Goal: Task Accomplishment & Management: Use online tool/utility

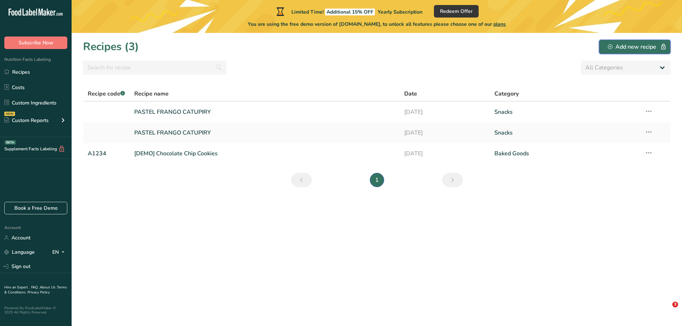
click at [626, 48] on div "Add new recipe" at bounding box center [635, 47] width 54 height 9
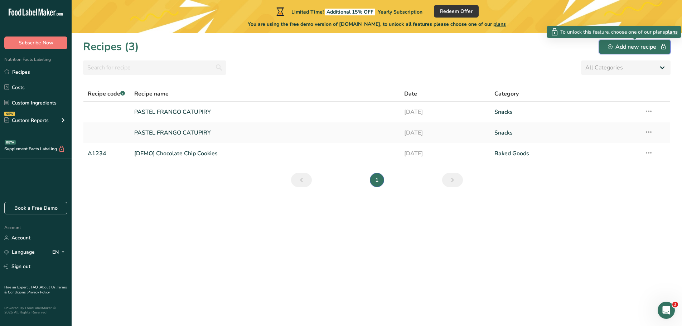
click at [633, 48] on div "Add new recipe" at bounding box center [635, 47] width 54 height 9
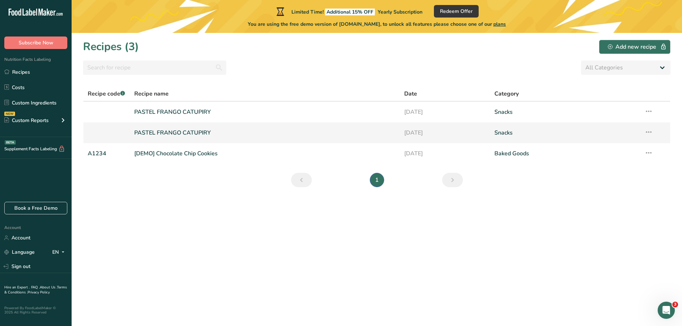
click at [178, 134] on link "PASTEL FRANGO CATUPIRY" at bounding box center [265, 132] width 262 height 15
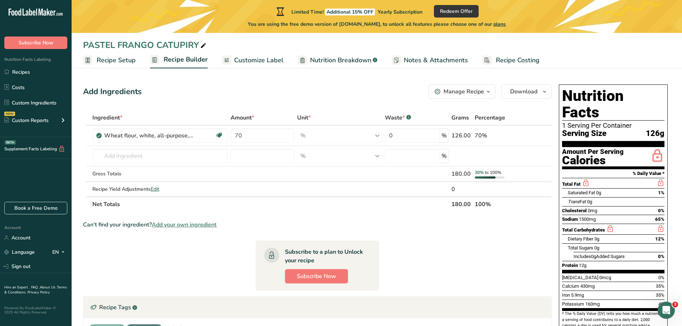
click at [113, 59] on span "Recipe Setup" at bounding box center [116, 60] width 39 height 10
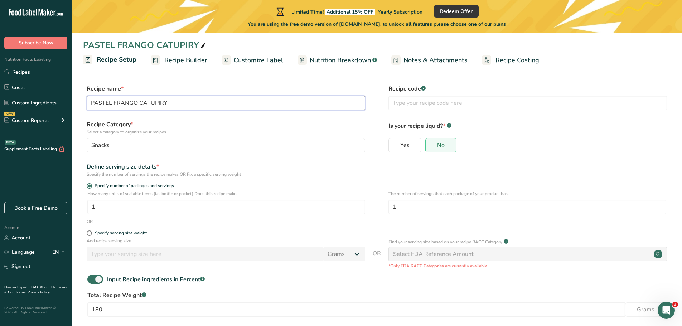
click at [173, 99] on input "PASTEL FRANGO CATUPIRY" at bounding box center [226, 103] width 278 height 14
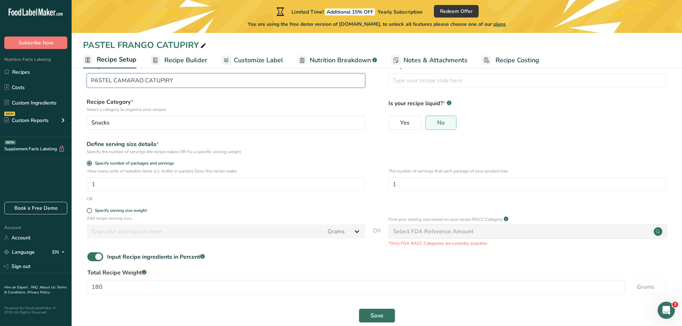
scroll to position [35, 0]
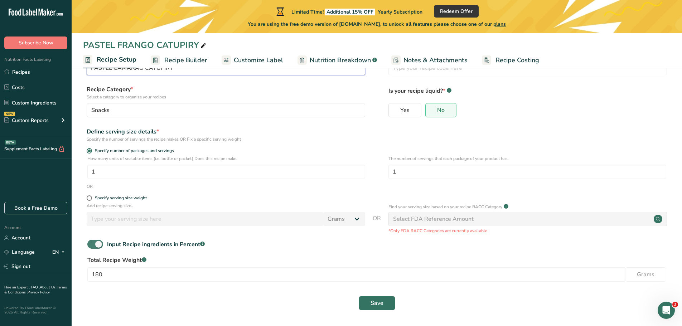
type input "PASTEL CAMARAO CATUPIRY"
click at [92, 244] on span at bounding box center [95, 244] width 16 height 9
click at [92, 244] on input "Input Recipe ingredients in Percent .a-a{fill:#347362;}.b-a{fill:#fff;}" at bounding box center [89, 244] width 5 height 5
checkbox input "false"
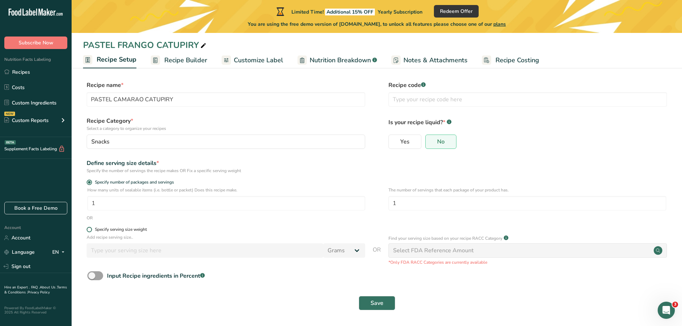
click at [87, 227] on label "Specify serving size weight" at bounding box center [226, 229] width 278 height 5
click at [87, 227] on input "Specify serving size weight" at bounding box center [89, 229] width 5 height 5
radio input "true"
radio input "false"
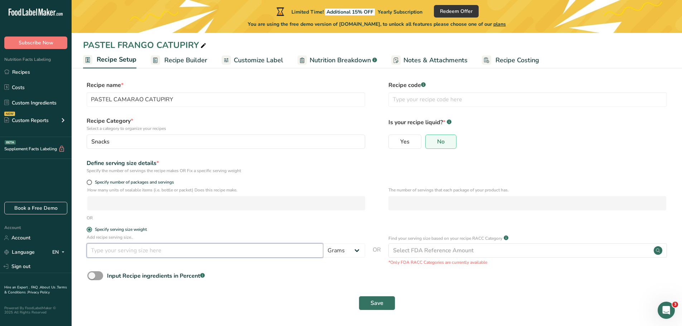
click at [215, 251] on input "number" at bounding box center [205, 250] width 237 height 14
type input "210"
click at [373, 301] on span "Save" at bounding box center [376, 303] width 13 height 9
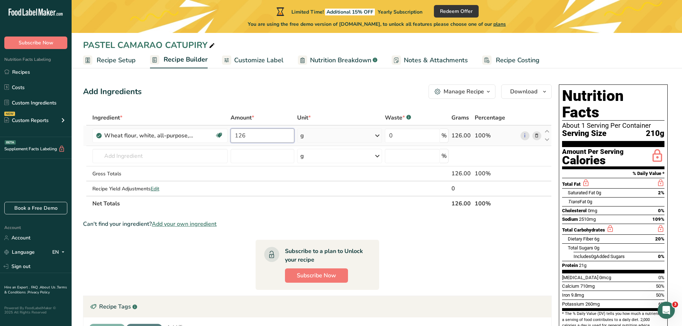
click at [251, 135] on input "126" at bounding box center [263, 135] width 64 height 14
type input "70"
click at [157, 155] on div "Ingredient * Amount * Unit * Waste * .a-a{fill:#347362;}.b-a{fill:#fff;} Grams …" at bounding box center [317, 160] width 469 height 101
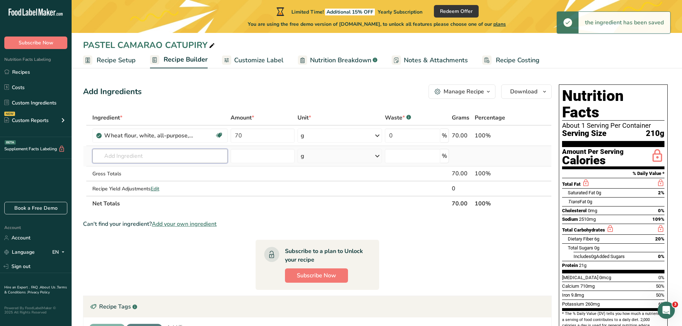
click at [156, 156] on input "text" at bounding box center [160, 156] width 136 height 14
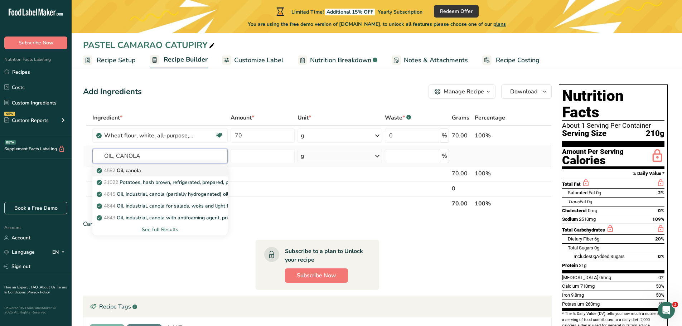
type input "OIL, CANOLA"
click at [140, 169] on p "4582 Oil, canola" at bounding box center [119, 171] width 43 height 8
type input "Oil, canola"
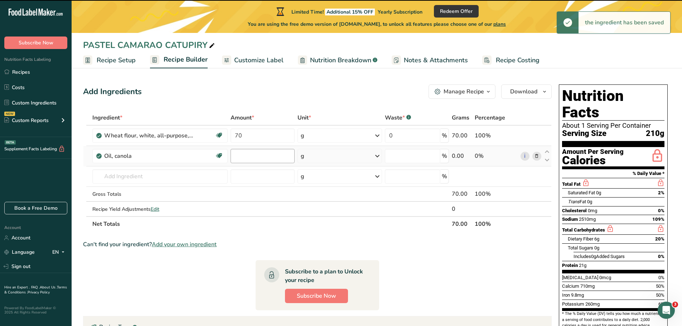
type input "0"
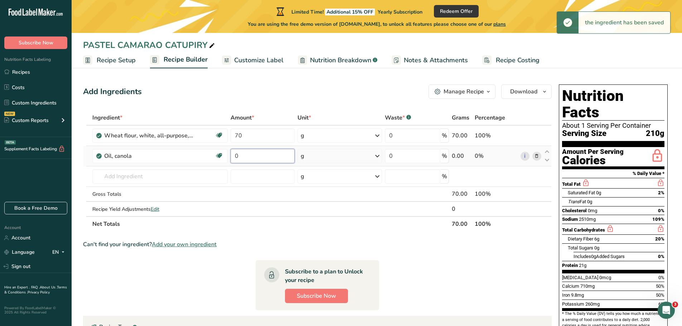
click at [243, 157] on input "0" at bounding box center [263, 156] width 64 height 14
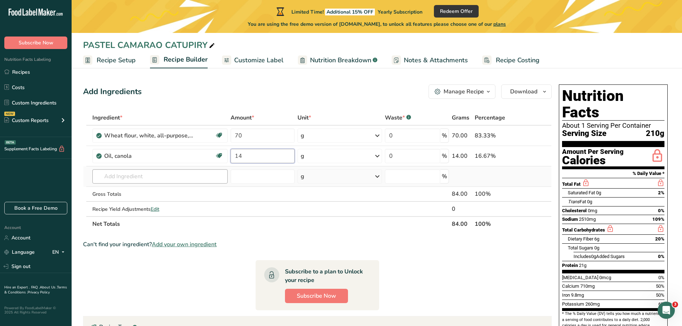
type input "14"
click at [127, 174] on div "Ingredient * Amount * Unit * Waste * .a-a{fill:#347362;}.b-a{fill:#fff;} Grams …" at bounding box center [317, 170] width 469 height 121
type input "APPLE CIDER"
click at [130, 189] on p "Apple Cider Vinegar" at bounding box center [124, 191] width 52 height 8
type input "Apple Cider Vinegar"
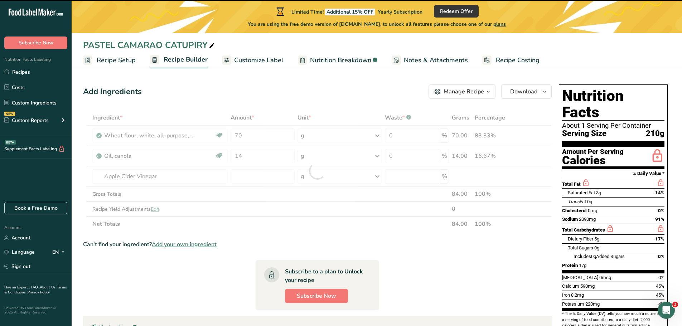
type input "0"
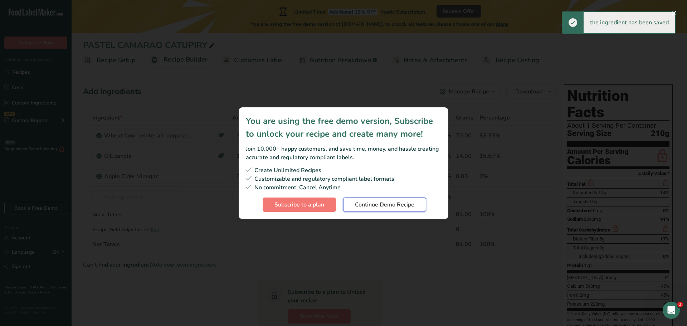
click at [388, 207] on span "Continue Demo Recipe" at bounding box center [384, 204] width 59 height 9
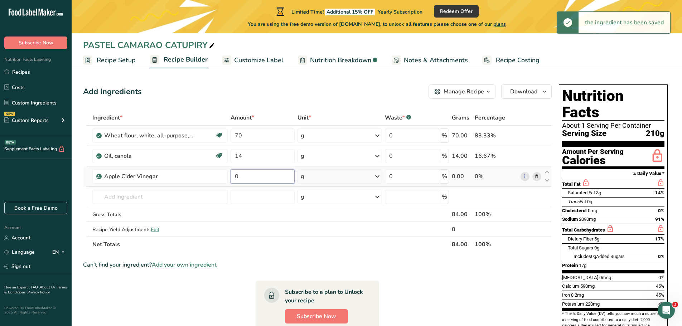
click at [244, 178] on input "0" at bounding box center [263, 176] width 64 height 14
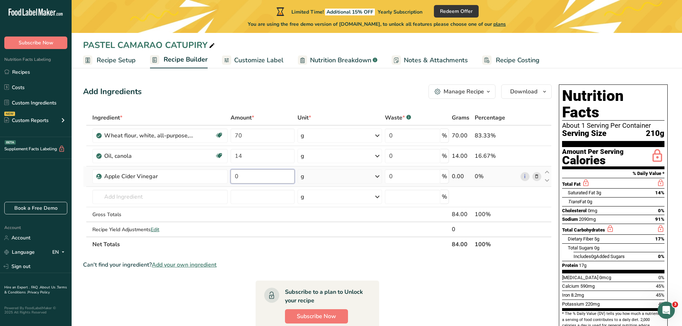
click at [244, 178] on input "0" at bounding box center [263, 176] width 64 height 14
type input "7"
click at [109, 197] on div "Ingredient * Amount * Unit * Waste * .a-a{fill:#347362;}.b-a{fill:#fff;} Grams …" at bounding box center [317, 181] width 469 height 142
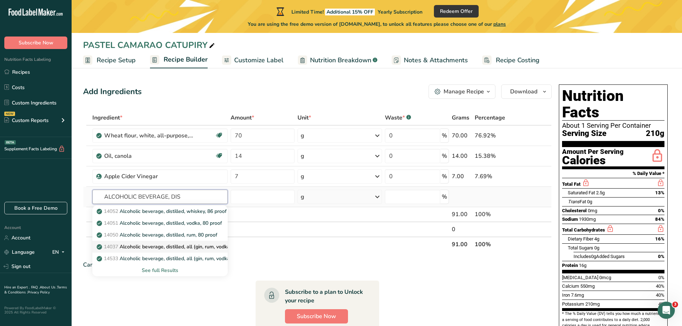
type input "ALCOHOLIC BEVERAGE, DIS"
click at [158, 245] on p "14037 Alcoholic beverage, distilled, all (gin, rum, vodka, whiskey) 80 proof" at bounding box center [185, 247] width 175 height 8
type input "Alcoholic beverage, distilled, all (gin, rum, vodka, whiskey) 80 proof"
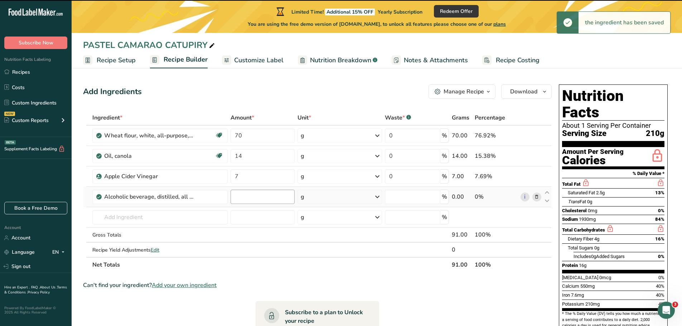
type input "0"
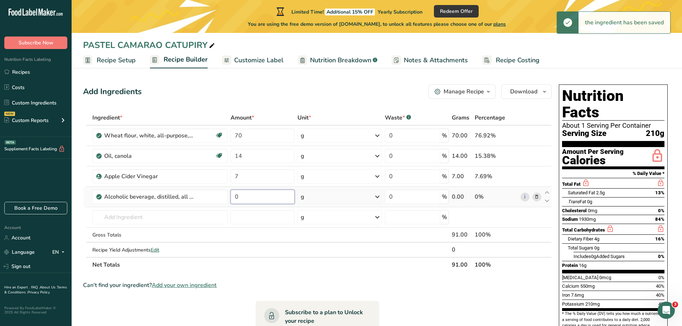
click at [257, 196] on input "0" at bounding box center [263, 197] width 64 height 14
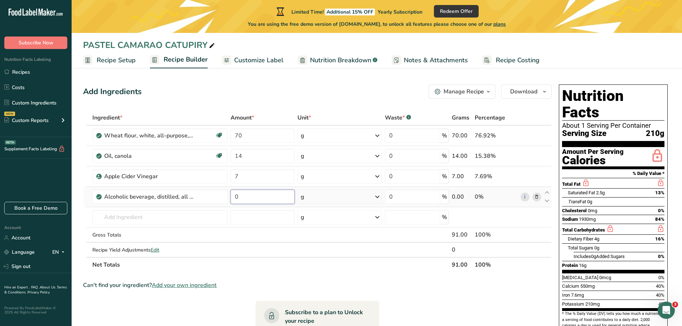
click at [257, 196] on input "0" at bounding box center [263, 197] width 64 height 14
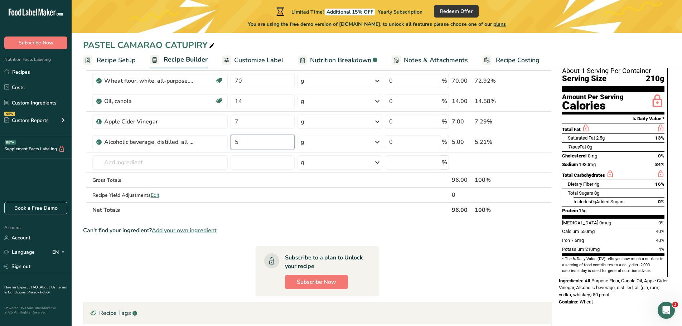
scroll to position [72, 0]
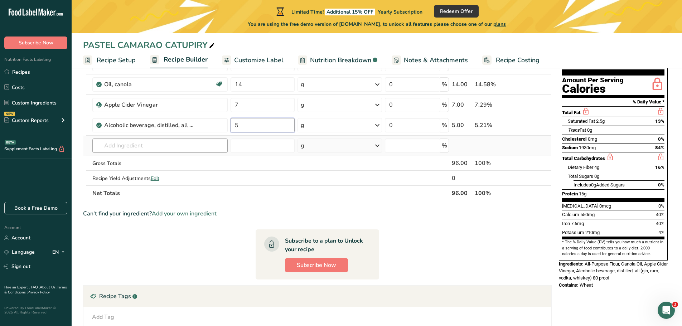
type input "5"
click at [140, 147] on div "Ingredient * Amount * Unit * Waste * .a-a{fill:#347362;}.b-a{fill:#fff;} Grams …" at bounding box center [317, 120] width 469 height 162
type input "SALT, TABLE"
click at [134, 158] on p "2047 Salt, table" at bounding box center [119, 160] width 42 height 8
type input "Salt, table"
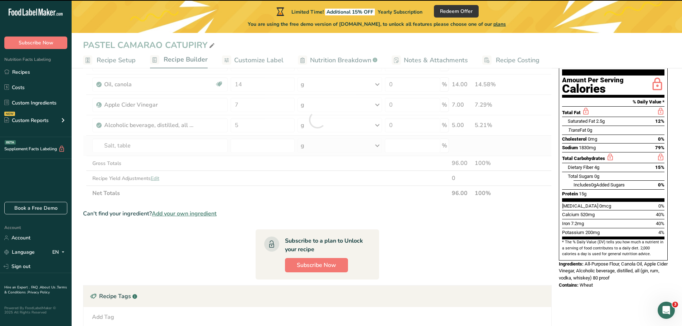
type input "0"
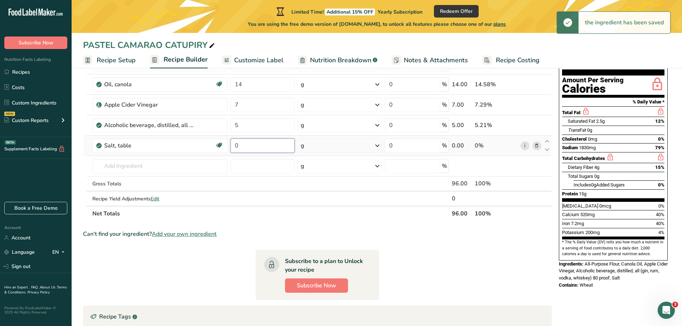
click at [254, 147] on input "0" at bounding box center [263, 146] width 64 height 14
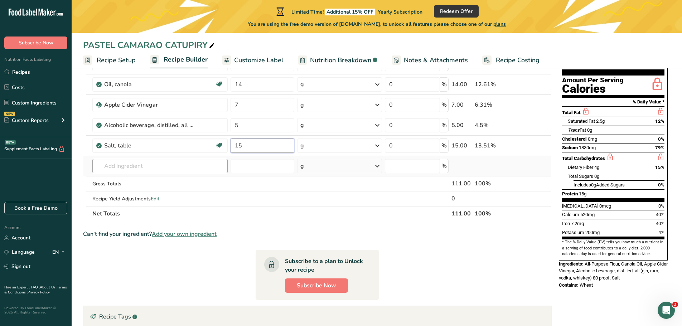
type input "15"
click at [157, 168] on div "Ingredient * Amount * Unit * Waste * .a-a{fill:#347362;}.b-a{fill:#fff;} Grams …" at bounding box center [317, 130] width 469 height 183
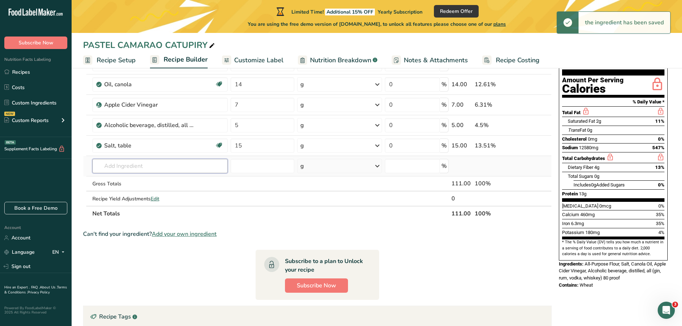
click at [126, 164] on input "text" at bounding box center [160, 166] width 136 height 14
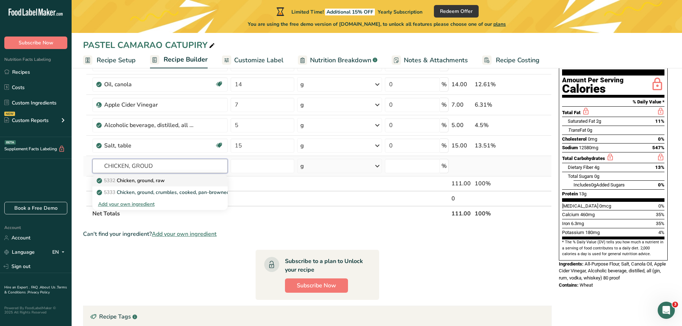
type input "CHICKEN, GROUD"
click at [142, 180] on p "5332 Chicken, ground, raw" at bounding box center [131, 181] width 67 height 8
type input "Chicken, ground, raw"
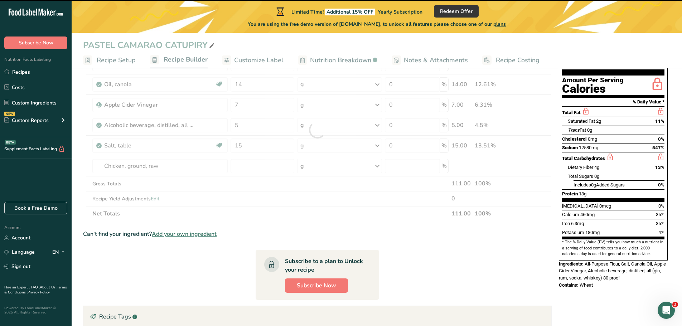
type input "0"
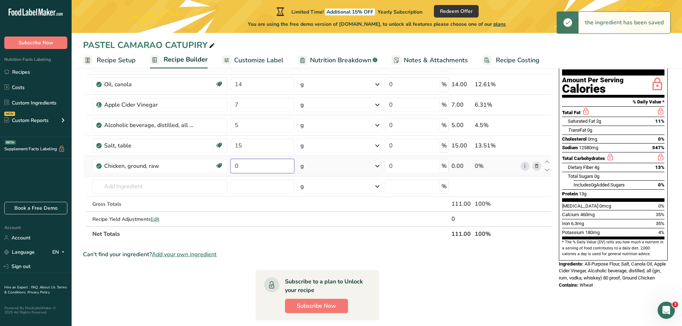
click at [242, 166] on input "0" at bounding box center [263, 166] width 64 height 14
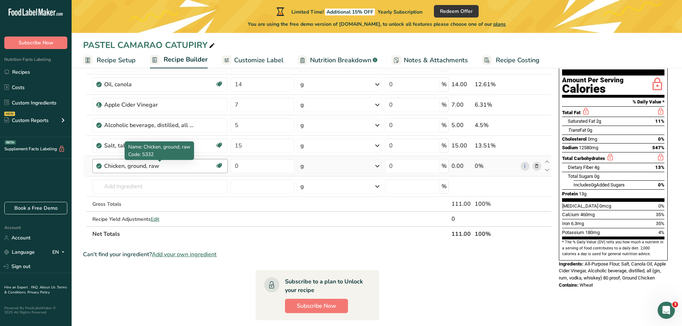
click at [165, 165] on div "Ingredient * Amount * Unit * Waste * .a-a{fill:#347362;}.b-a{fill:#fff;} Grams …" at bounding box center [317, 140] width 469 height 203
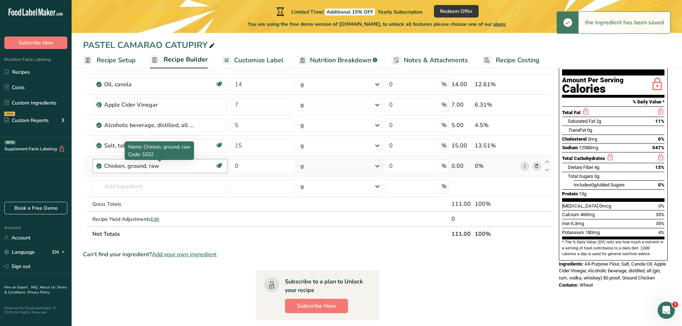
click at [172, 169] on div "Chicken, ground, raw" at bounding box center [148, 166] width 89 height 9
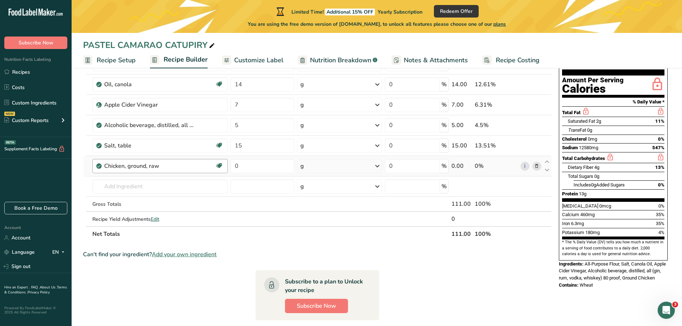
click at [178, 167] on div "Chicken, ground, raw" at bounding box center [148, 166] width 89 height 9
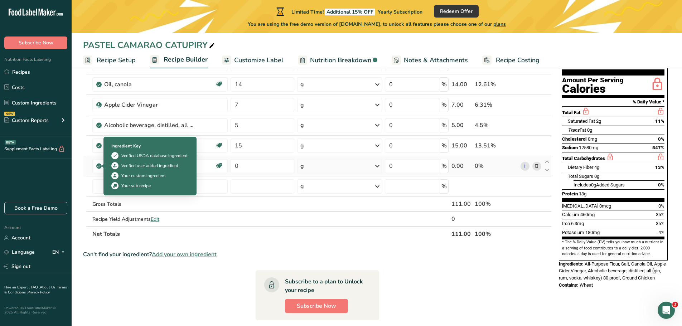
click at [100, 168] on icon at bounding box center [99, 166] width 4 height 6
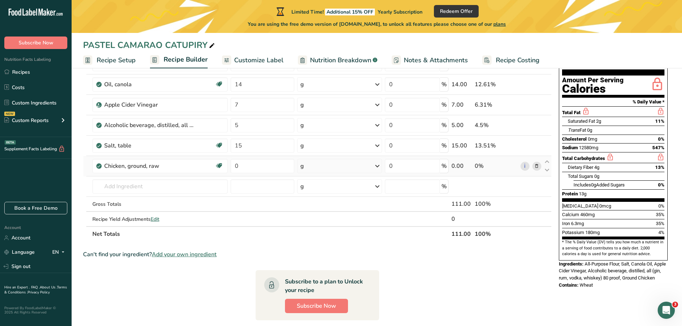
click at [100, 165] on icon at bounding box center [99, 166] width 4 height 6
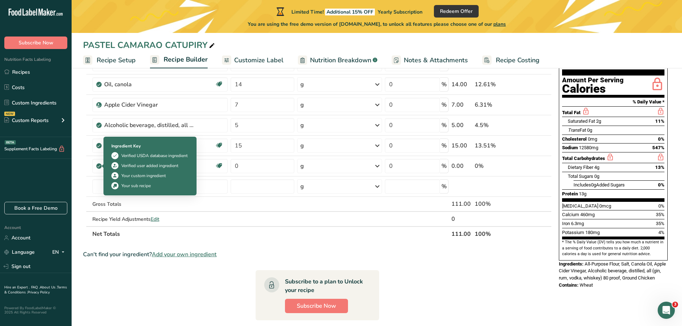
click at [195, 164] on div "Ingredient Key Verified USDA database ingredient Verified user added ingredient…" at bounding box center [149, 166] width 93 height 59
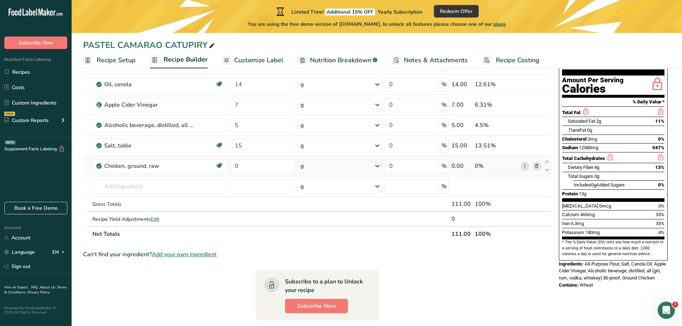
click at [538, 167] on icon at bounding box center [536, 166] width 5 height 8
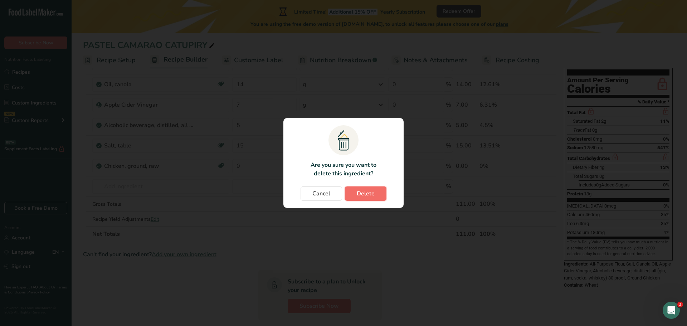
click at [364, 191] on span "Delete" at bounding box center [366, 193] width 18 height 9
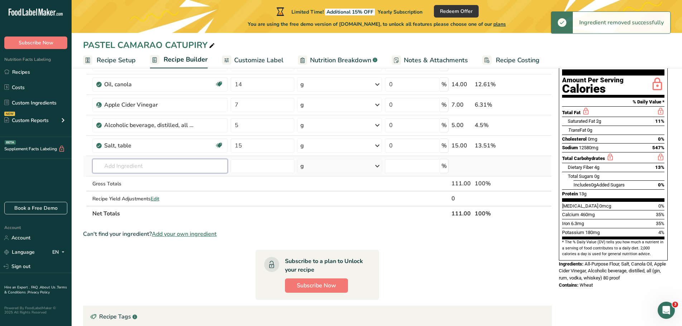
click at [132, 166] on input "text" at bounding box center [160, 166] width 136 height 14
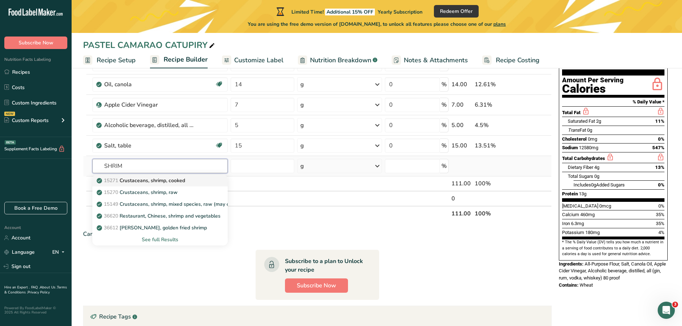
type input "SHRIM"
click at [154, 179] on p "15271 Crustaceans, shrimp, cooked" at bounding box center [141, 181] width 87 height 8
type input "Crustaceans, shrimp, cooked"
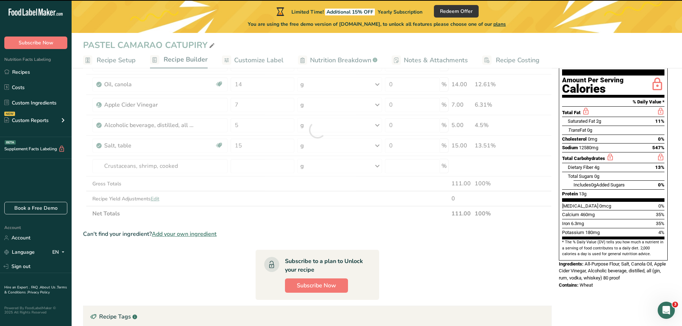
type input "0"
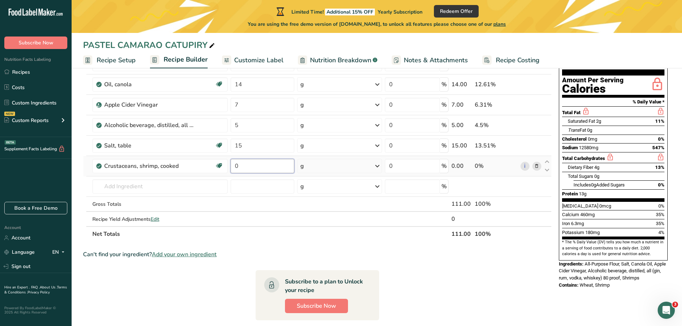
click at [241, 162] on input "0" at bounding box center [263, 166] width 64 height 14
type input "40"
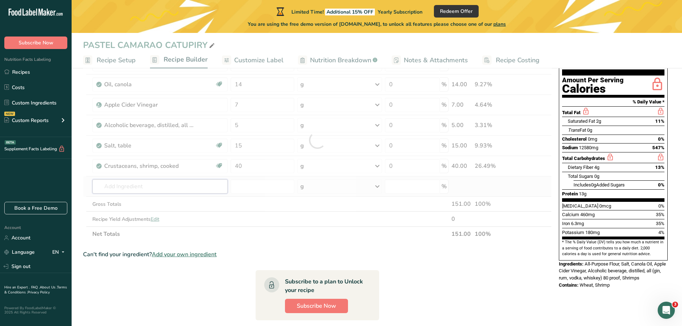
click at [137, 187] on div "Ingredient * Amount * Unit * Waste * .a-a{fill:#347362;}.b-a{fill:#fff;} Grams …" at bounding box center [317, 140] width 469 height 203
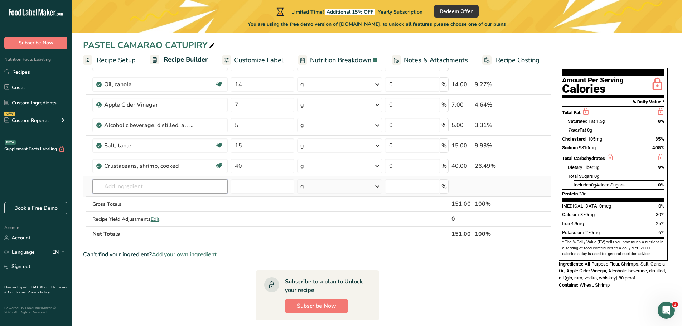
click at [135, 187] on input "text" at bounding box center [160, 186] width 136 height 14
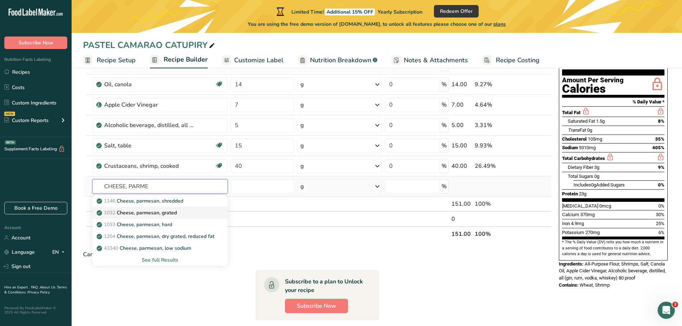
type input "CHEESE, PARME"
click at [157, 213] on p "1032 Cheese, parmesan, grated" at bounding box center [137, 213] width 79 height 8
type input "Cheese, parmesan, grated"
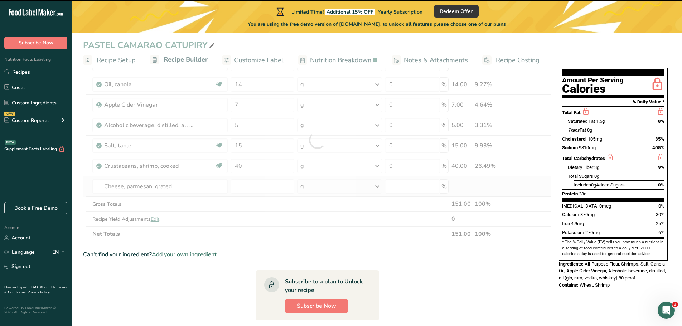
type input "0"
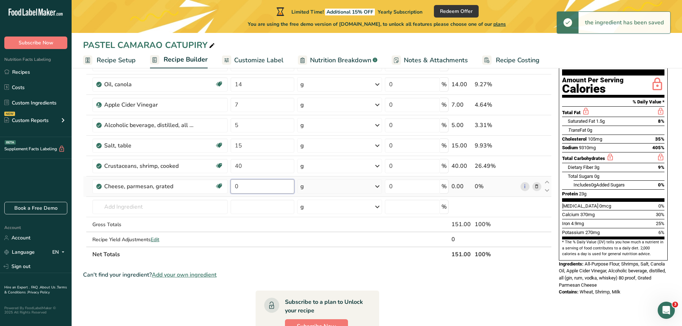
click at [247, 186] on input "0" at bounding box center [263, 186] width 64 height 14
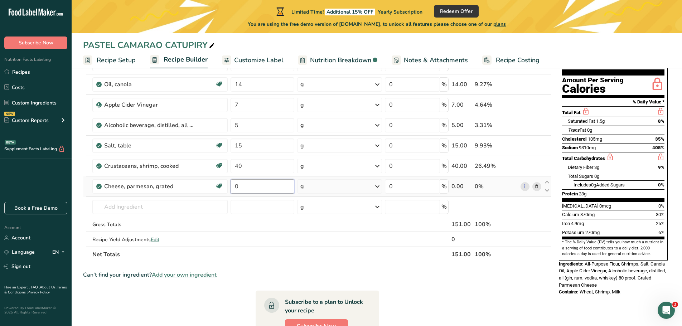
click at [247, 186] on input "0" at bounding box center [263, 186] width 64 height 14
type input "30"
click at [127, 208] on div "Ingredient * Amount * Unit * Waste * .a-a{fill:#347362;}.b-a{fill:#fff;} Grams …" at bounding box center [317, 150] width 469 height 223
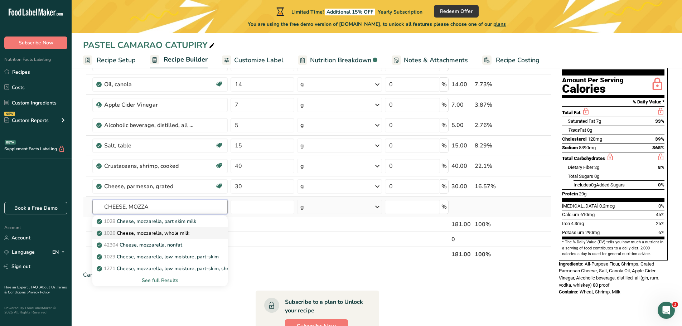
type input "CHEESE, MOZZA"
click at [135, 231] on p "1026 Cheese, mozzarella, whole milk" at bounding box center [143, 233] width 91 height 8
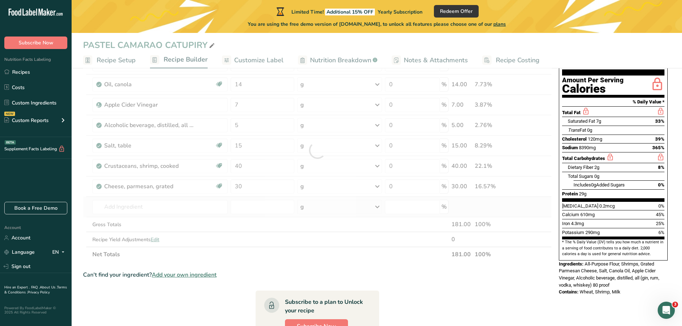
type input "Cheese, mozzarella, whole milk"
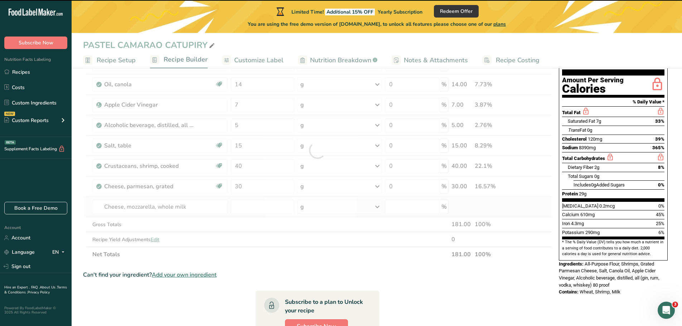
type input "0"
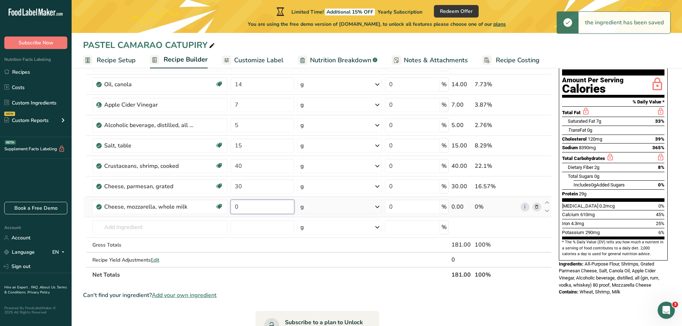
click at [239, 212] on input "0" at bounding box center [263, 207] width 64 height 14
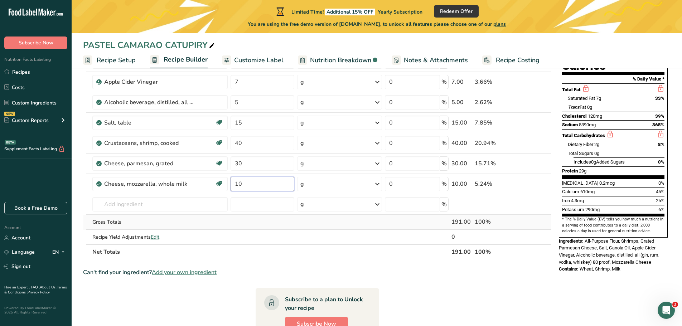
scroll to position [107, 0]
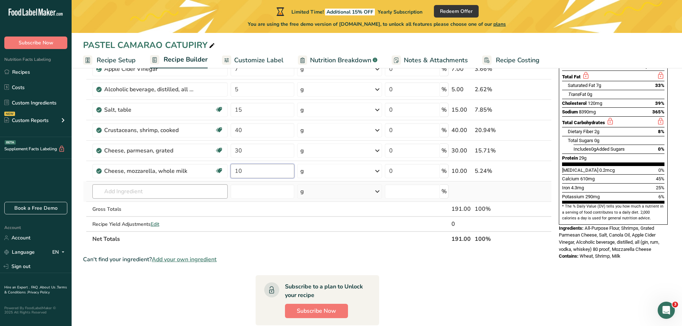
type input "10"
click at [152, 193] on div "Ingredient * Amount * Unit * Waste * .a-a{fill:#347362;}.b-a{fill:#fff;} Grams …" at bounding box center [317, 125] width 469 height 244
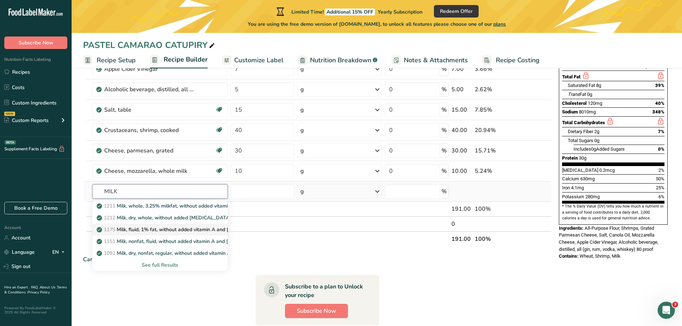
type input "MILK"
click at [185, 231] on p "1175 Milk, fluid, 1% fat, without added vitamin A and [MEDICAL_DATA]" at bounding box center [183, 230] width 170 height 8
type input "Milk, fluid, 1% fat, without added vitamin A and [MEDICAL_DATA]"
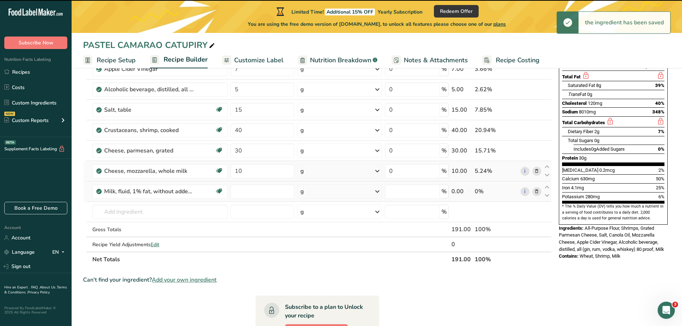
type input "0"
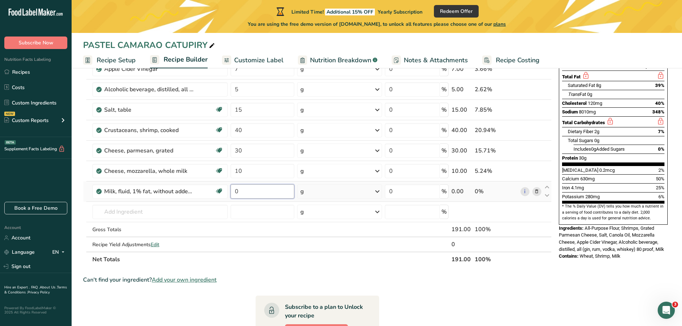
click at [242, 190] on input "0" at bounding box center [263, 191] width 64 height 14
click at [242, 189] on input "0" at bounding box center [263, 191] width 64 height 14
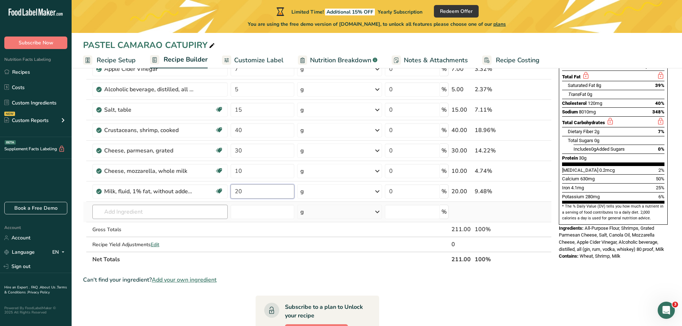
type input "20"
click at [137, 211] on div "Ingredient * Amount * Unit * Waste * .a-a{fill:#347362;}.b-a{fill:#fff;} Grams …" at bounding box center [317, 135] width 469 height 264
click at [136, 209] on input "text" at bounding box center [160, 212] width 136 height 14
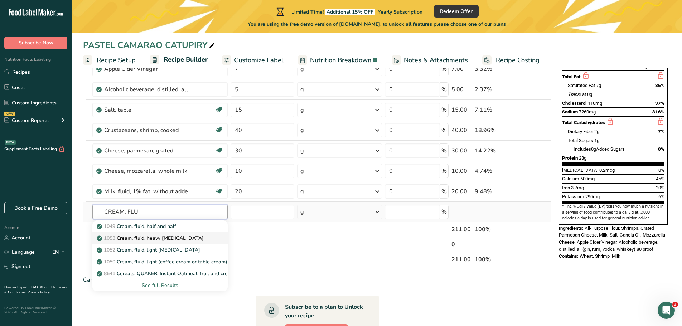
type input "CREAM, FLUI"
click at [156, 236] on p "1053 Cream, fluid, heavy [MEDICAL_DATA]" at bounding box center [151, 238] width 106 height 8
type input "Cream, fluid, heavy [MEDICAL_DATA]"
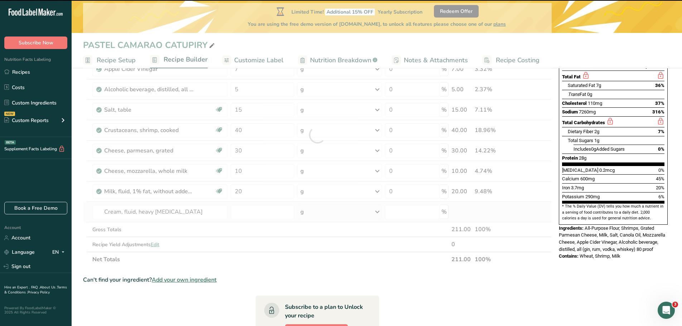
type input "0"
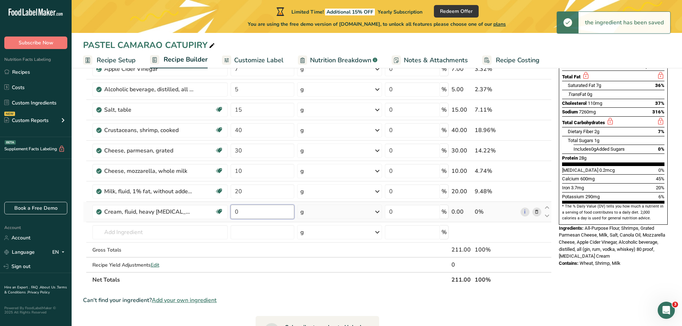
click at [247, 214] on input "0" at bounding box center [263, 212] width 64 height 14
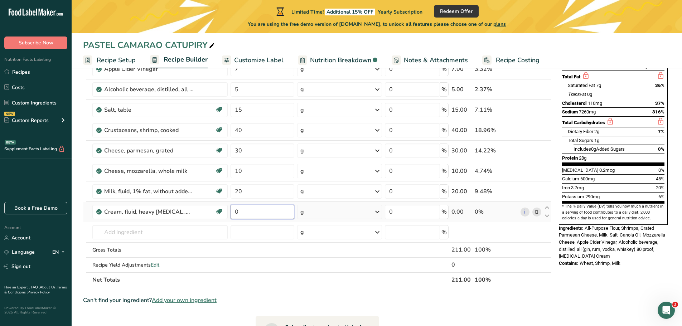
click at [247, 211] on input "0" at bounding box center [263, 212] width 64 height 14
type input "30"
click at [145, 232] on div "Ingredient * Amount * Unit * Waste * .a-a{fill:#347362;}.b-a{fill:#fff;} Grams …" at bounding box center [317, 145] width 469 height 285
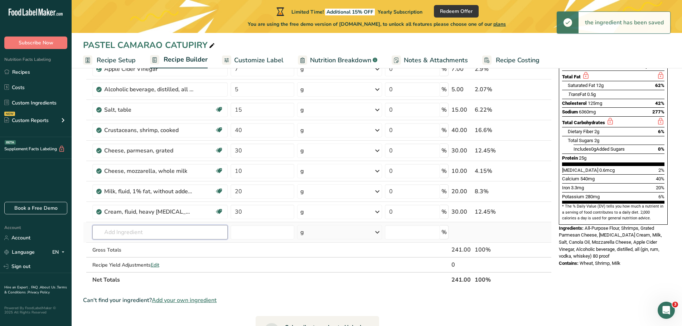
click at [150, 232] on input "text" at bounding box center [160, 232] width 136 height 14
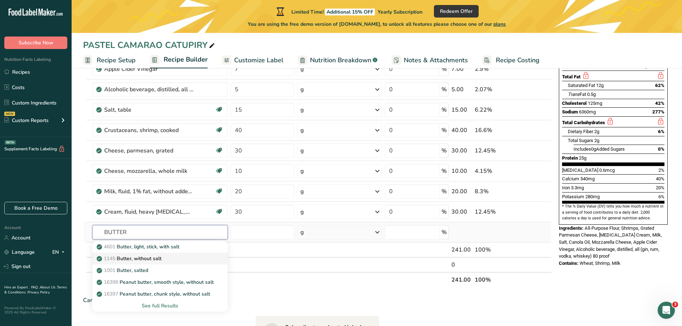
type input "BUTTER"
click at [152, 261] on p "1145 Butter, without salt" at bounding box center [129, 259] width 63 height 8
type input "Butter, without salt"
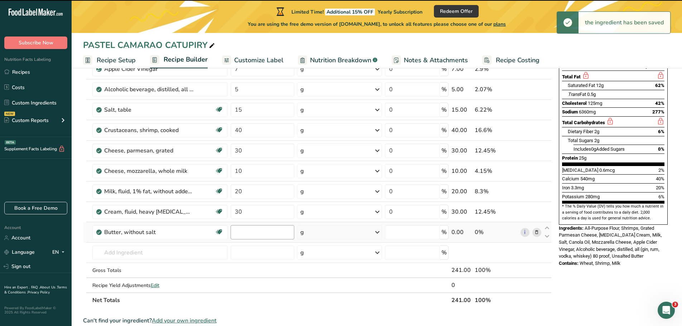
type input "0"
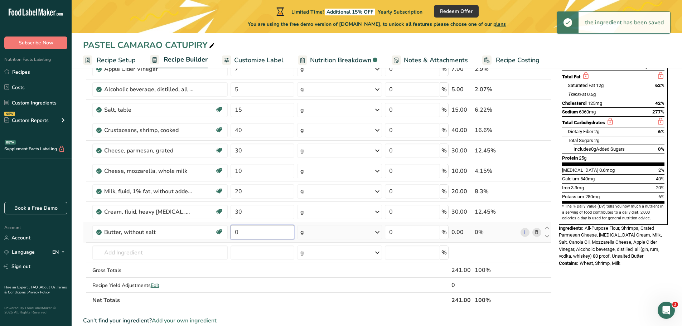
click at [239, 236] on input "0" at bounding box center [263, 232] width 64 height 14
click at [239, 235] on input "0" at bounding box center [263, 232] width 64 height 14
click at [239, 234] on input "0" at bounding box center [263, 232] width 64 height 14
click at [239, 233] on input "0" at bounding box center [263, 232] width 64 height 14
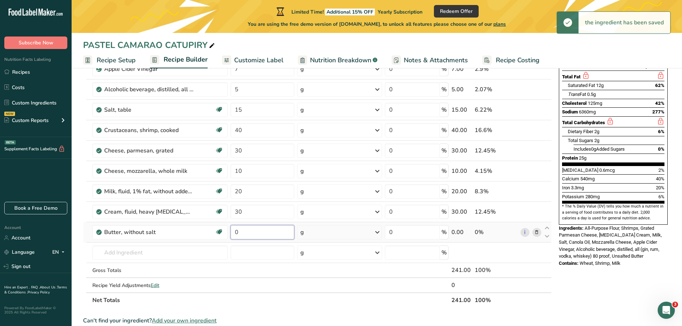
click at [239, 233] on input "0" at bounding box center [263, 232] width 64 height 14
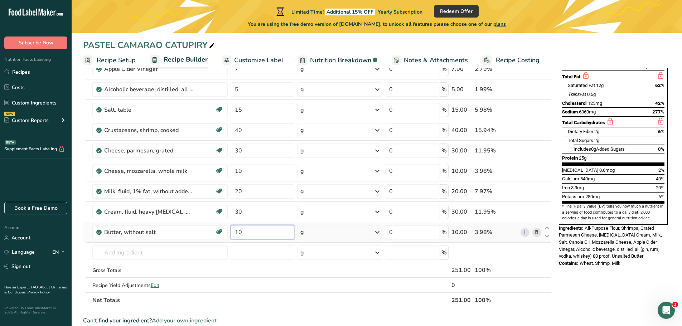
type input "10"
click at [321, 228] on div "Ingredient * Amount * Unit * Waste * .a-a{fill:#347362;}.b-a{fill:#fff;} Grams …" at bounding box center [317, 155] width 469 height 305
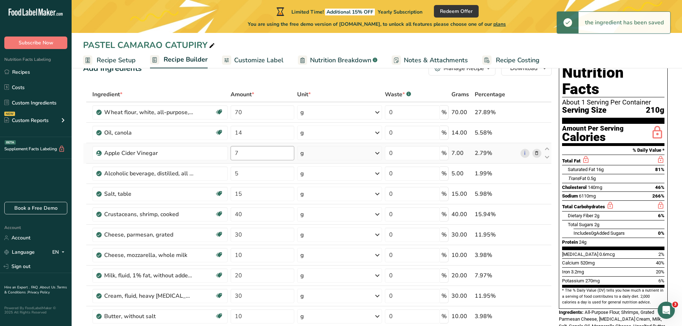
scroll to position [36, 0]
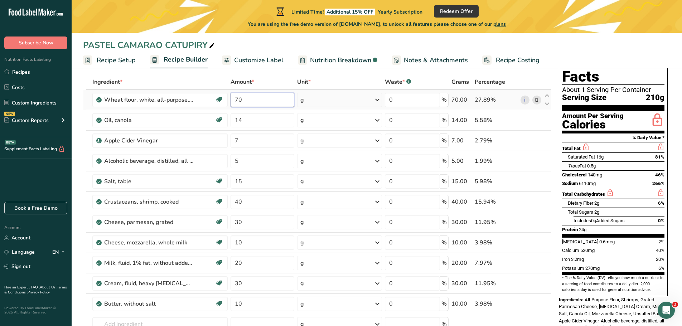
click at [248, 97] on input "70" at bounding box center [263, 100] width 64 height 14
click at [249, 97] on input "70" at bounding box center [263, 100] width 64 height 14
type input "60"
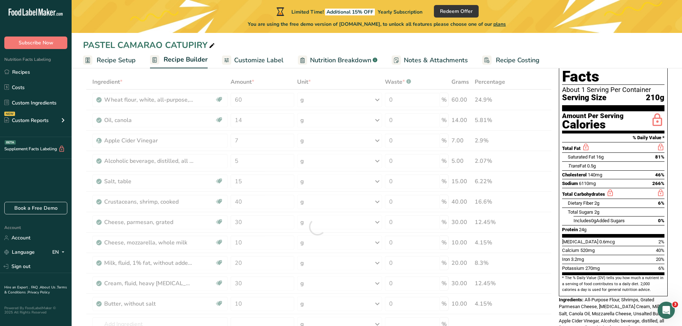
click at [332, 78] on div "Ingredient * Amount * Unit * Waste * .a-a{fill:#347362;}.b-a{fill:#fff;} Grams …" at bounding box center [317, 226] width 469 height 305
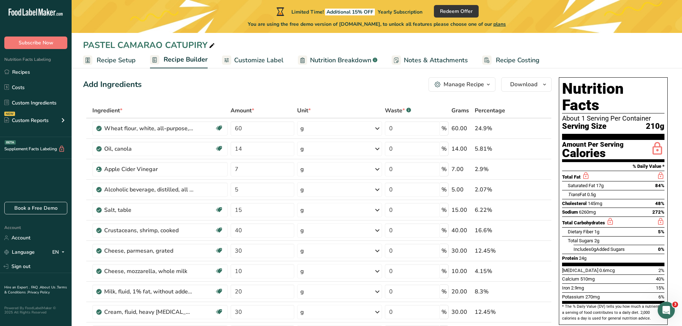
scroll to position [0, 0]
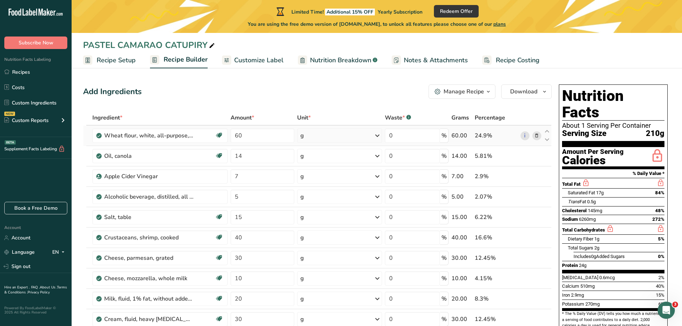
drag, startPoint x: 251, startPoint y: 59, endPoint x: 156, endPoint y: 144, distance: 127.2
click at [251, 59] on span "Customize Label" at bounding box center [258, 60] width 49 height 10
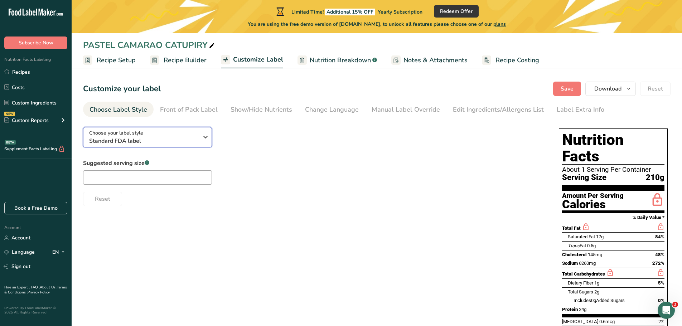
click at [190, 142] on span "Standard FDA label" at bounding box center [143, 141] width 109 height 9
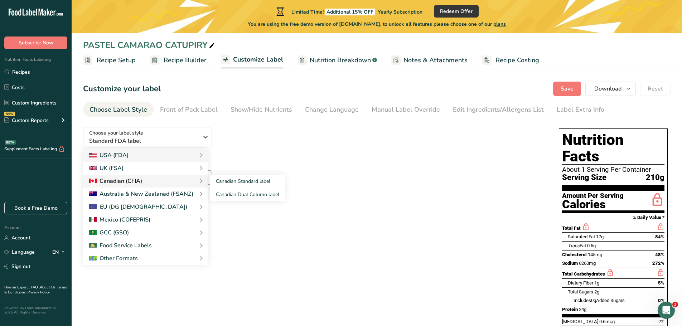
click at [117, 181] on div "Canadian (CFIA)" at bounding box center [115, 181] width 53 height 9
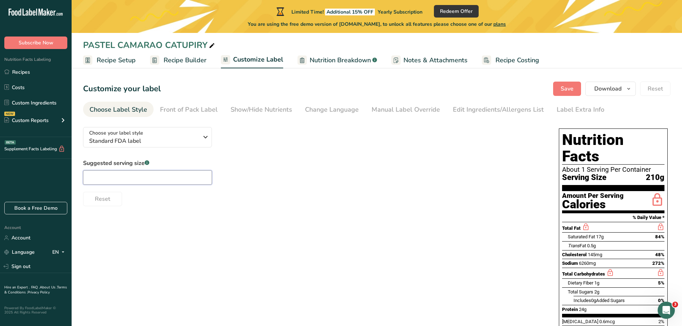
click at [102, 178] on input "text" at bounding box center [147, 177] width 129 height 14
type input "1"
click at [190, 114] on div "Front of Pack Label" at bounding box center [189, 110] width 58 height 10
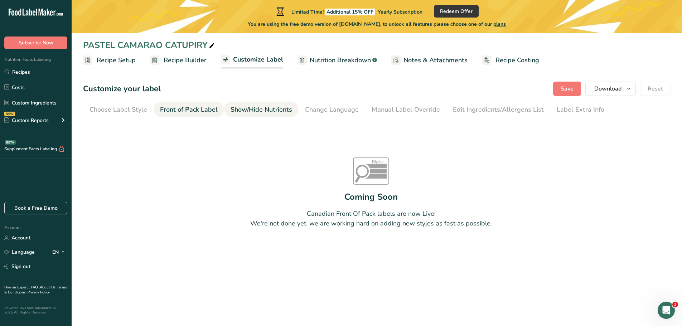
click at [263, 112] on div "Show/Hide Nutrients" at bounding box center [262, 110] width 62 height 10
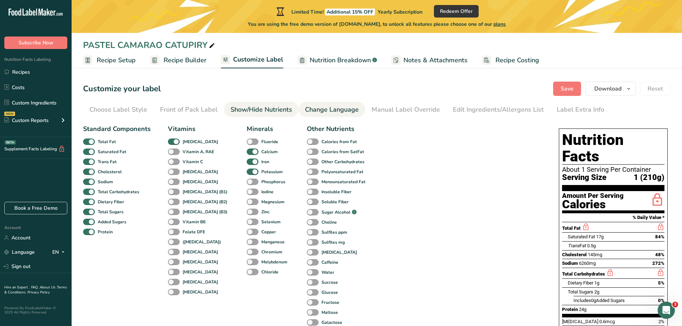
click at [337, 112] on div "Change Language" at bounding box center [332, 110] width 54 height 10
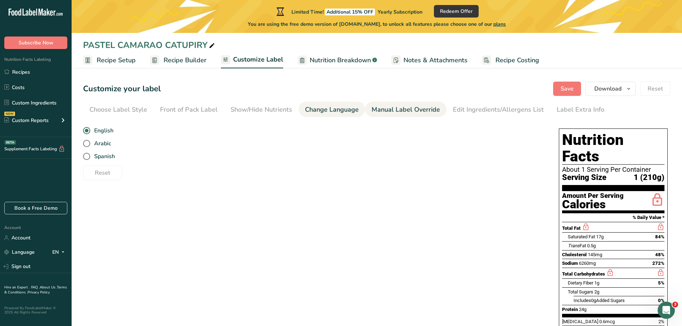
click at [401, 112] on div "Manual Label Override" at bounding box center [406, 110] width 68 height 10
type input "1 (210g)"
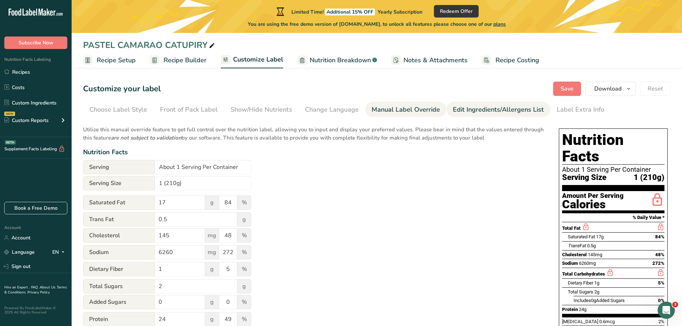
click at [465, 109] on div "Edit Ingredients/Allergens List" at bounding box center [498, 110] width 91 height 10
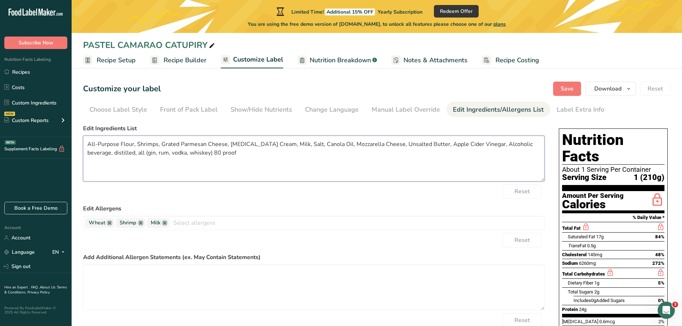
click at [211, 153] on textarea "All-Purpose Flour, Shrimps, Grated Parmesan Cheese, [MEDICAL_DATA] Cream, Milk,…" at bounding box center [313, 159] width 461 height 46
click at [179, 146] on textarea "All-Purpose Flour, Shrimps, Grated Parmesan Cheese, [MEDICAL_DATA] Cream, Milk,…" at bounding box center [313, 159] width 461 height 46
type textarea "All-Purpose Flour, Shrimps, Parmesan Cheese, [MEDICAL_DATA] Cream, Milk, Salt, …"
click at [577, 107] on div "Label Extra Info" at bounding box center [581, 110] width 48 height 10
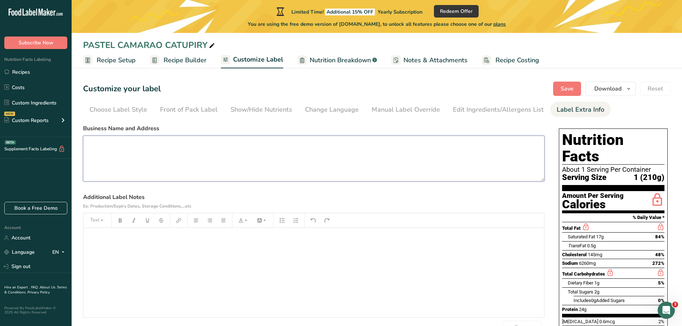
click at [114, 150] on textarea at bounding box center [313, 159] width 461 height 46
drag, startPoint x: 114, startPoint y: 150, endPoint x: 221, endPoint y: 249, distance: 146.6
click at [247, 251] on div "﻿" at bounding box center [313, 272] width 461 height 89
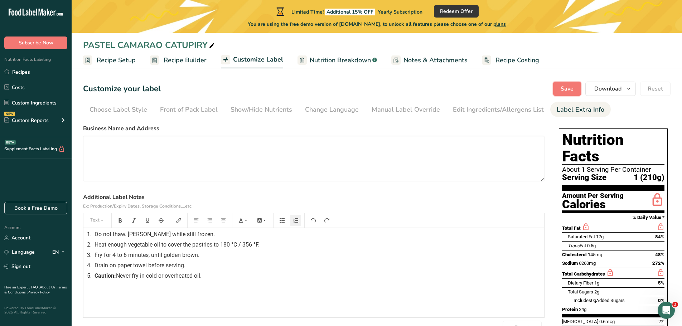
click at [568, 89] on span "Save" at bounding box center [567, 88] width 13 height 9
click at [102, 142] on textarea at bounding box center [313, 159] width 461 height 46
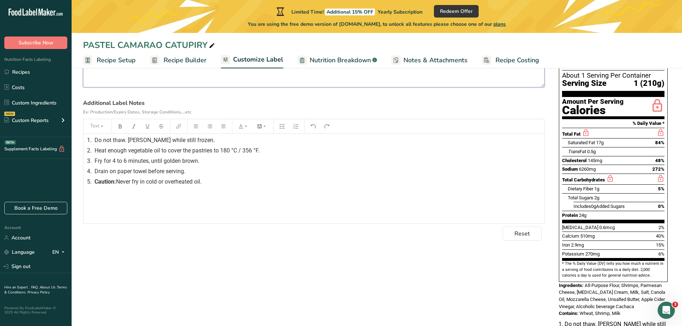
scroll to position [89, 0]
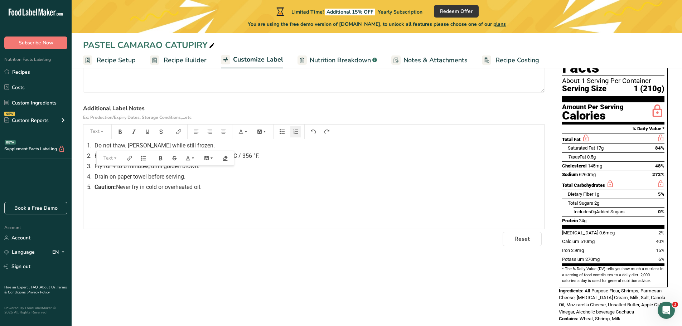
drag, startPoint x: 213, startPoint y: 188, endPoint x: 93, endPoint y: 144, distance: 127.4
click at [93, 144] on div "1. Do not thaw. [PERSON_NAME] while still frozen. 2. Heat enough vegetable oil …" at bounding box center [313, 183] width 461 height 89
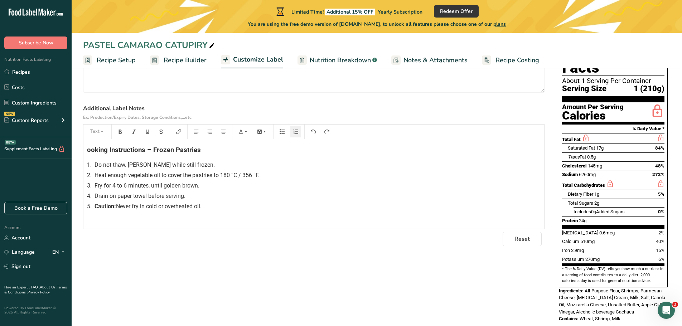
click at [87, 150] on div "ooking Instructions – Frozen Pastries 1. Do not thaw. [PERSON_NAME] while still…" at bounding box center [313, 183] width 461 height 89
click at [253, 203] on div "5. Caution: Never fry in cold or overheated oil." at bounding box center [313, 206] width 453 height 9
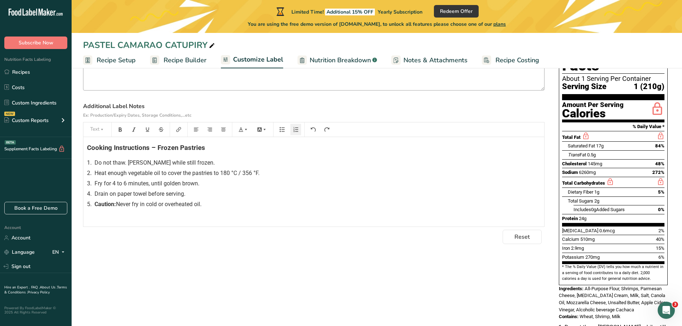
scroll to position [0, 0]
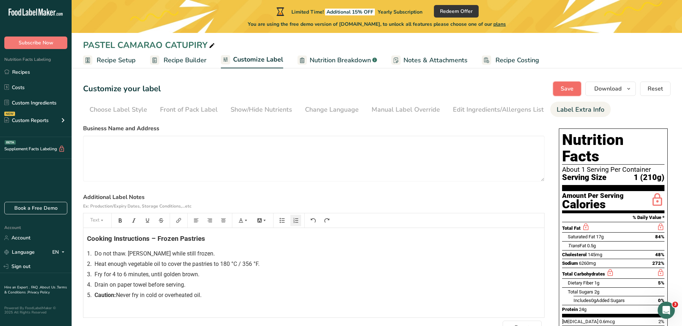
click at [569, 89] on span "Save" at bounding box center [567, 88] width 13 height 9
click at [139, 143] on textarea at bounding box center [313, 159] width 461 height 46
type textarea "CHEZ [PERSON_NAME] [STREET_ADDRESS]"
click at [128, 152] on textarea "CHEZ [PERSON_NAME] [STREET_ADDRESS]" at bounding box center [313, 159] width 461 height 46
drag, startPoint x: 125, startPoint y: 147, endPoint x: 86, endPoint y: 142, distance: 39.7
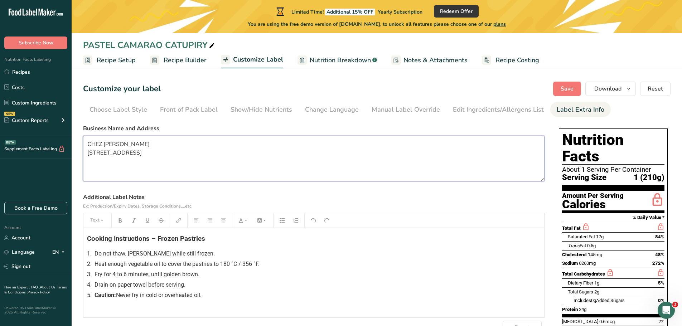
click at [86, 142] on textarea "CHEZ [PERSON_NAME] [STREET_ADDRESS]" at bounding box center [313, 159] width 461 height 46
click at [576, 87] on button "Save" at bounding box center [567, 89] width 28 height 14
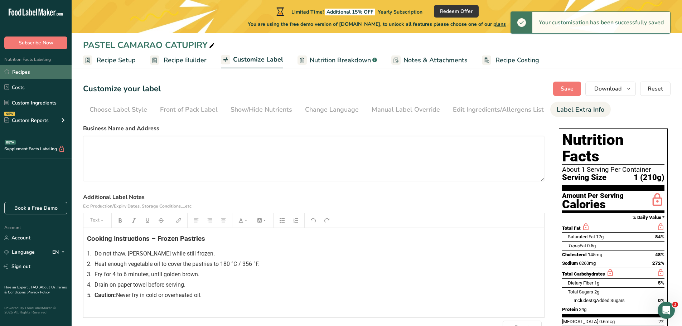
click at [21, 72] on link "Recipes" at bounding box center [36, 72] width 72 height 14
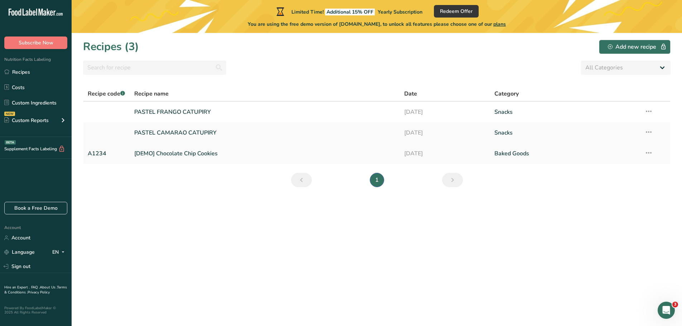
click at [171, 151] on link "[DEMO] Chocolate Chip Cookies" at bounding box center [265, 153] width 262 height 15
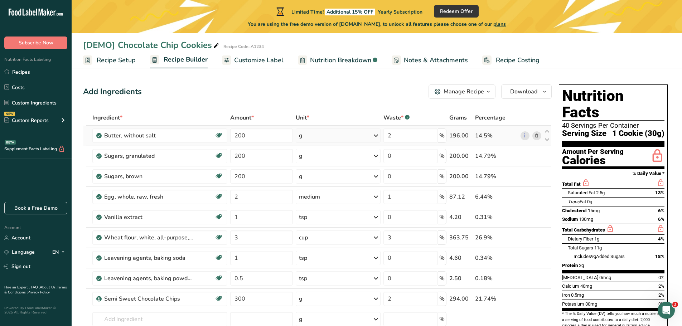
click at [535, 136] on icon at bounding box center [536, 136] width 5 height 8
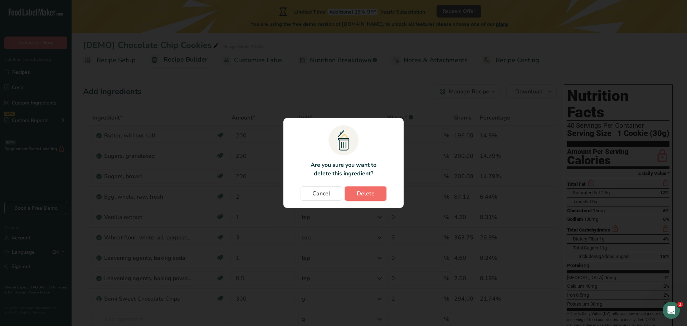
click at [372, 194] on span "Delete" at bounding box center [366, 193] width 18 height 9
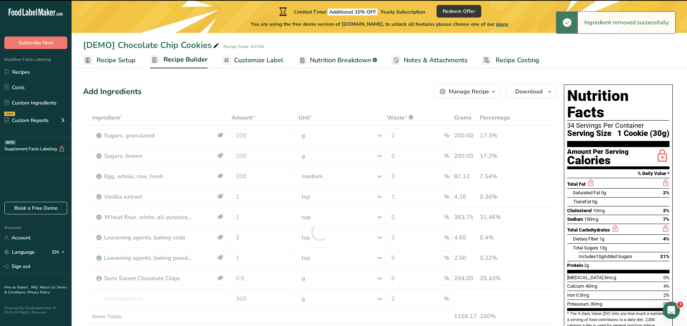
type input "0"
type input "2"
type input "1"
type input "0"
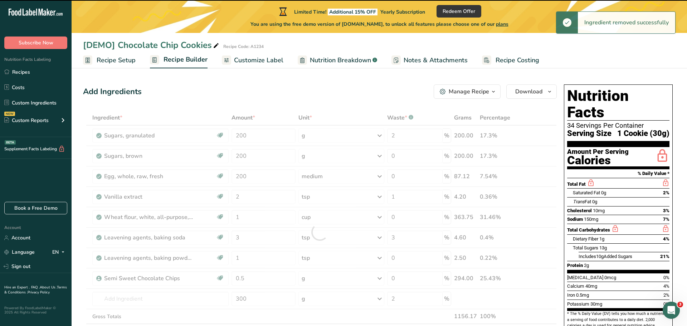
type input "3"
type input "1"
type input "0"
type input "0.5"
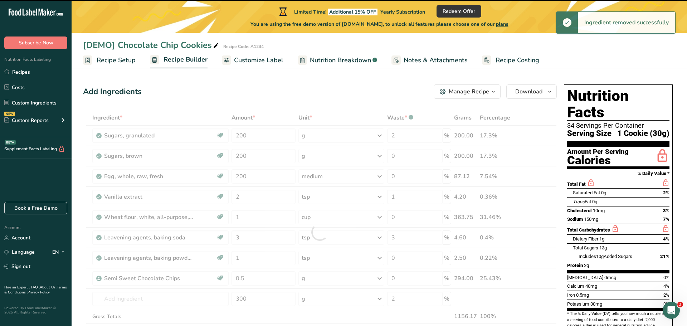
type input "300"
type input "2"
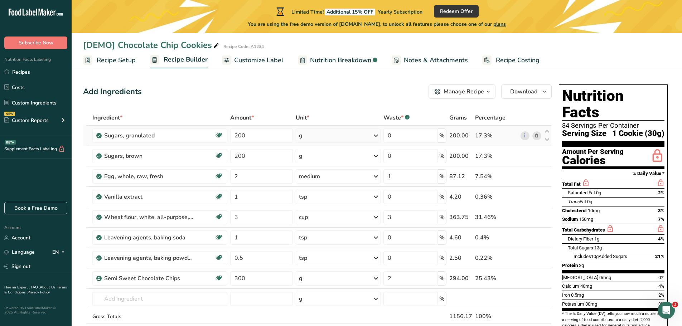
click at [537, 138] on icon at bounding box center [536, 136] width 5 height 8
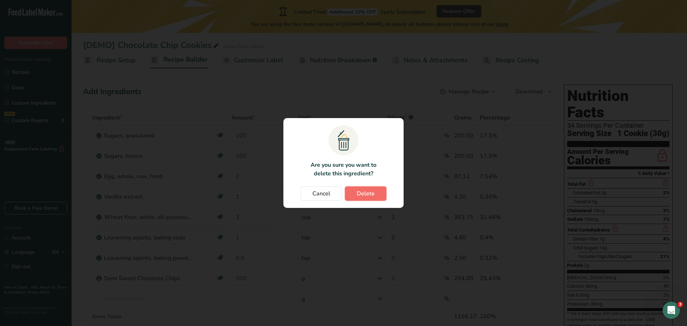
click at [361, 197] on span "Delete" at bounding box center [366, 193] width 18 height 9
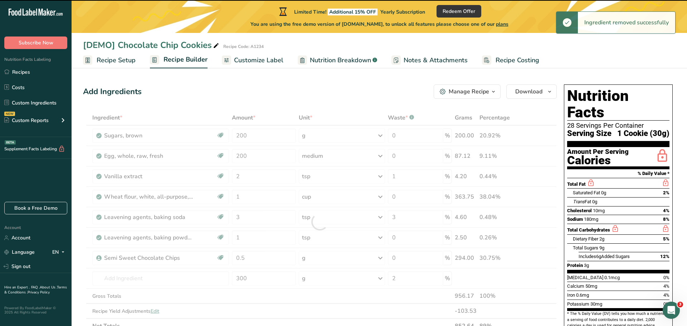
type input "2"
type input "1"
type input "0"
type input "3"
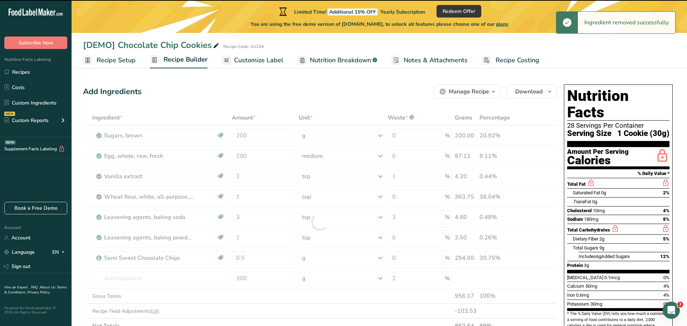
type input "3"
type input "1"
type input "0"
type input "0.5"
type input "300"
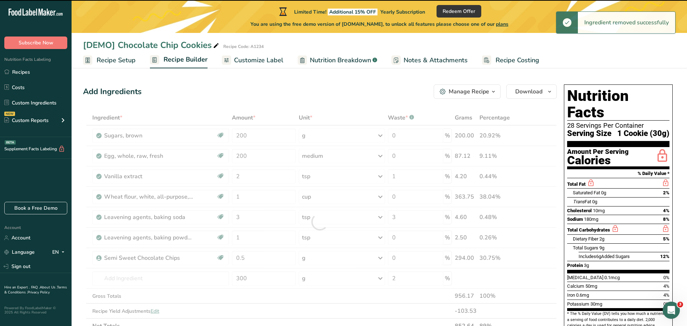
type input "2"
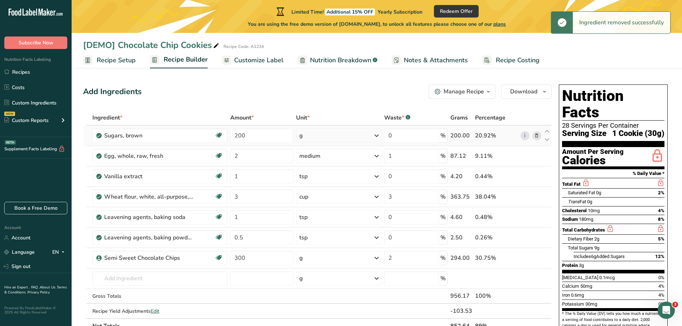
click at [534, 135] on icon at bounding box center [536, 136] width 5 height 8
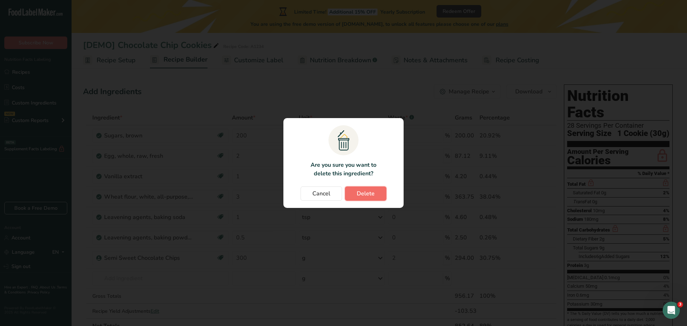
click at [376, 193] on button "Delete" at bounding box center [366, 193] width 42 height 14
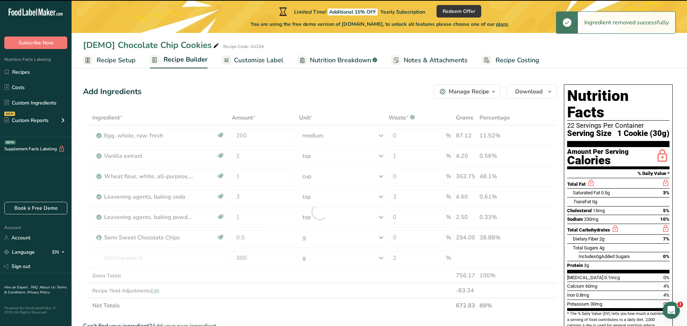
type input "2"
type input "1"
type input "0"
type input "3"
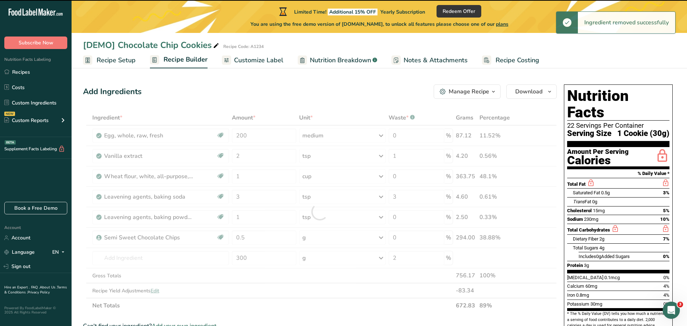
type input "3"
type input "1"
type input "0"
type input "0.5"
type input "300"
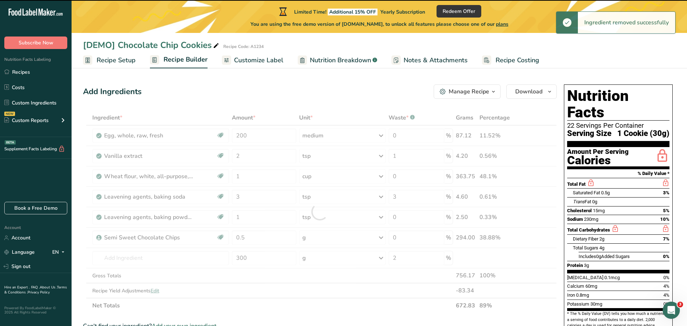
type input "2"
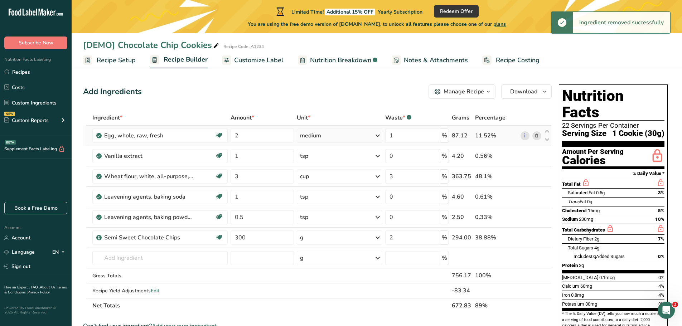
click at [537, 134] on icon at bounding box center [536, 136] width 5 height 8
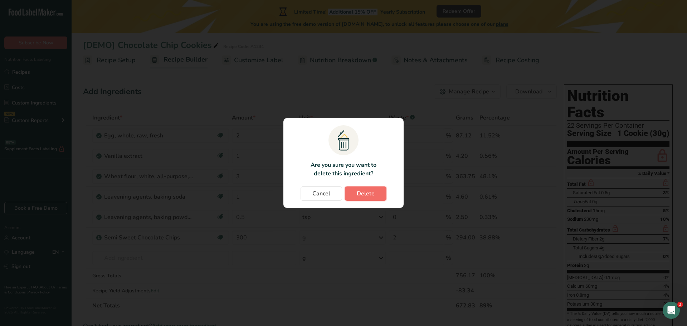
click at [363, 194] on span "Delete" at bounding box center [366, 193] width 18 height 9
type input "1"
type input "0"
type input "3"
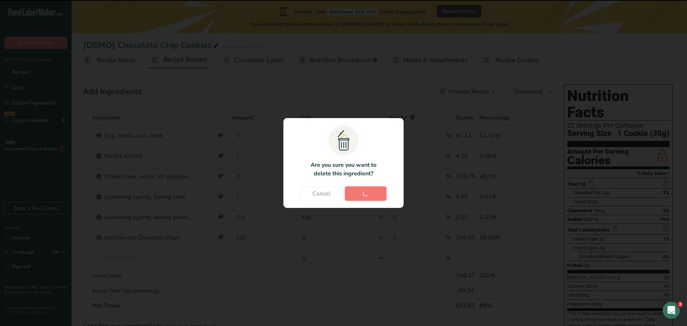
type input "1"
type input "0"
type input "0.5"
type input "300"
type input "2"
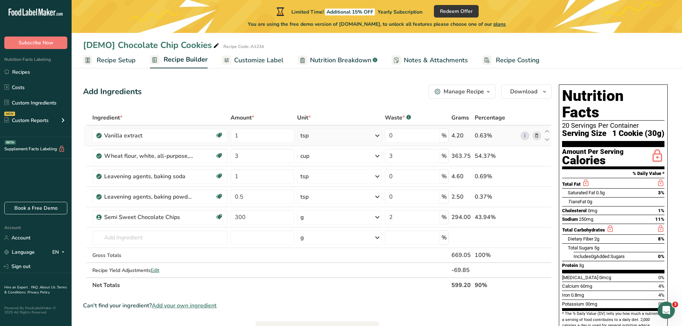
click at [535, 136] on icon at bounding box center [536, 136] width 5 height 8
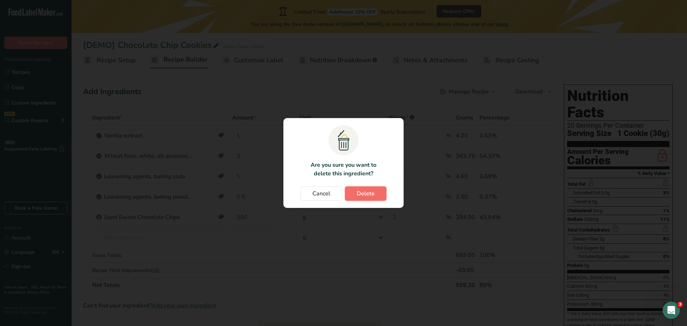
click at [371, 190] on span "Delete" at bounding box center [366, 193] width 18 height 9
type input "3"
type input "1"
type input "0"
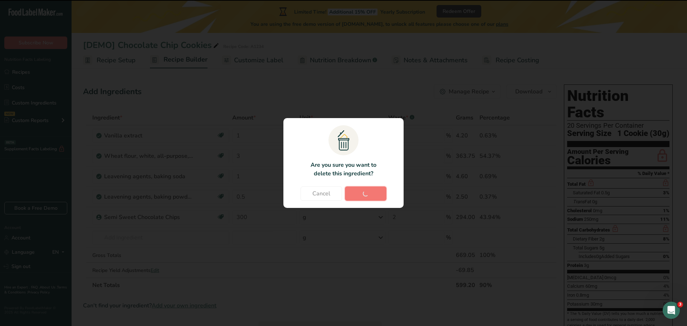
type input "0.5"
type input "300"
type input "2"
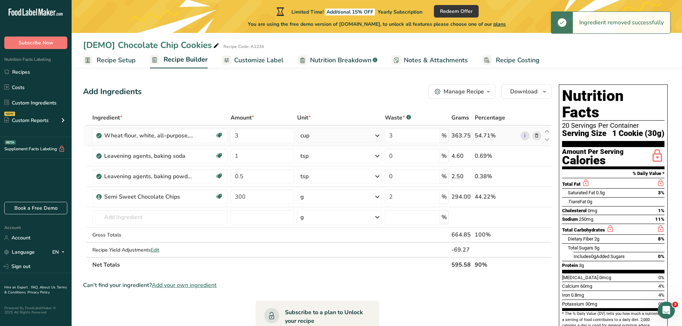
click at [537, 136] on icon at bounding box center [536, 136] width 5 height 8
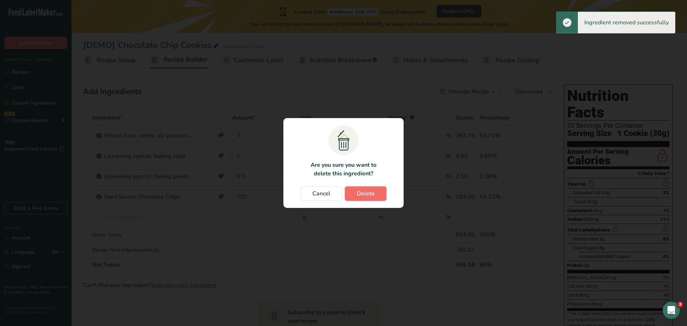
click at [360, 191] on span "Delete" at bounding box center [366, 193] width 18 height 9
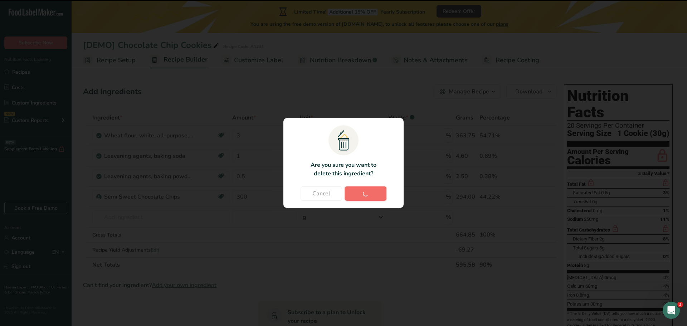
type input "1"
type input "0"
type input "0.5"
type input "300"
type input "2"
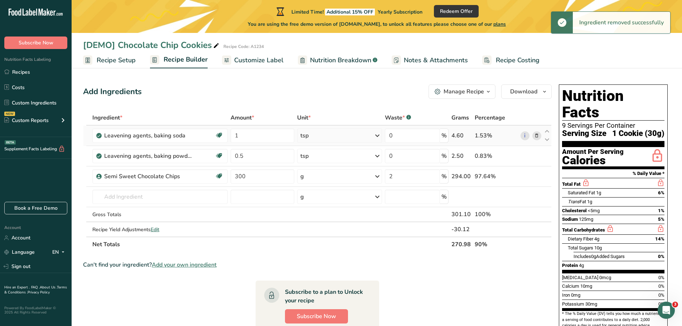
click at [536, 137] on icon at bounding box center [536, 136] width 5 height 8
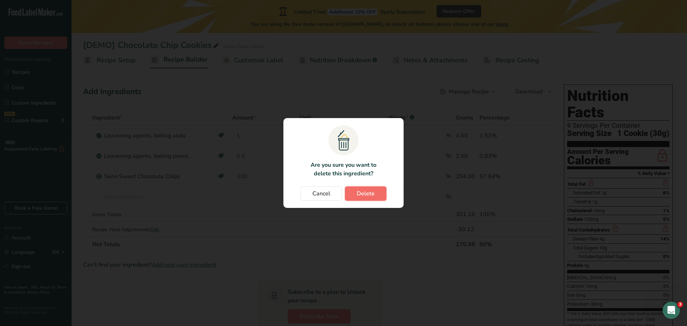
click at [369, 191] on span "Delete" at bounding box center [366, 193] width 18 height 9
type input "0.5"
type input "300"
type input "2"
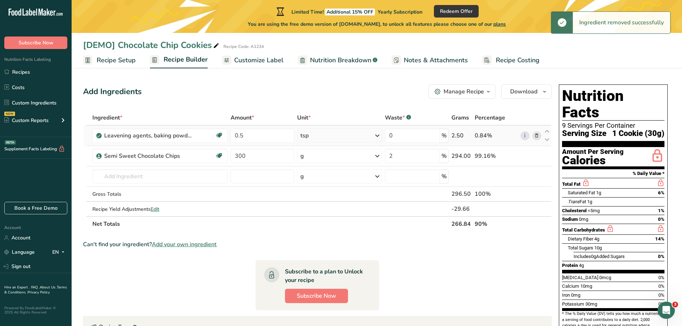
click at [535, 137] on icon at bounding box center [536, 136] width 5 height 8
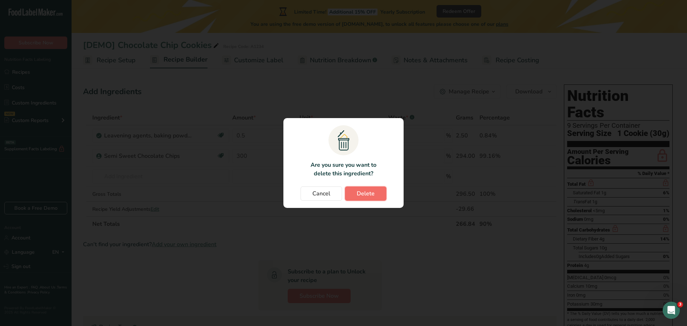
click at [374, 197] on span "Delete" at bounding box center [366, 193] width 18 height 9
type input "300"
type input "2"
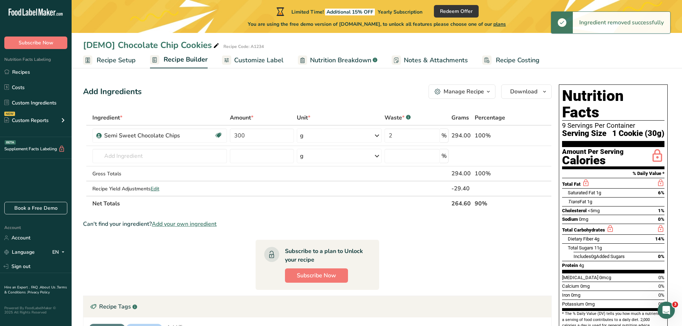
click at [536, 135] on icon at bounding box center [536, 136] width 5 height 8
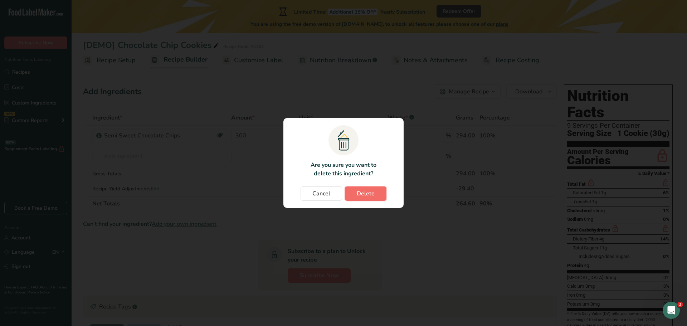
click at [367, 193] on span "Delete" at bounding box center [366, 193] width 18 height 9
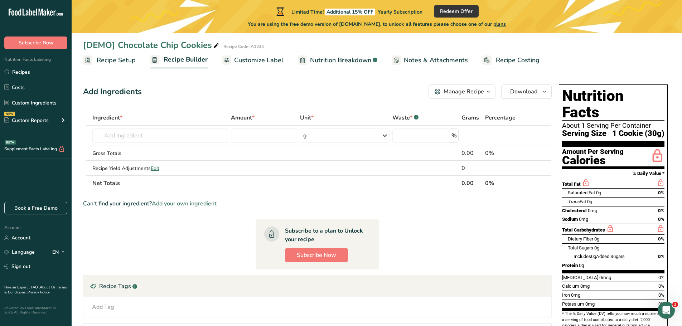
drag, startPoint x: 125, startPoint y: 57, endPoint x: 128, endPoint y: 74, distance: 17.9
click at [125, 57] on span "Recipe Setup" at bounding box center [116, 60] width 39 height 10
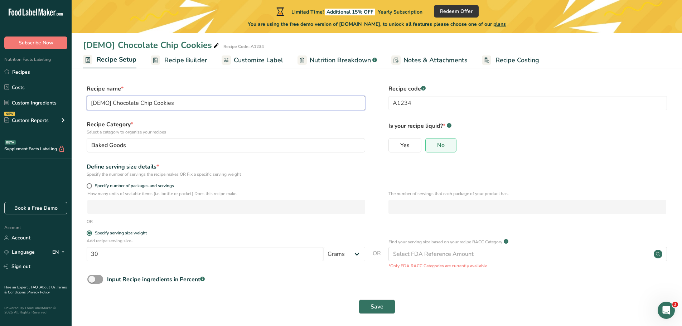
click at [176, 103] on input "[DEMO] Chocolate Chip Cookies" at bounding box center [226, 103] width 278 height 14
click at [177, 102] on input "[DEMO] Chocolate Chip Cookies" at bounding box center [226, 103] width 278 height 14
type input "PASTEL TRADICIONAL CARNE"
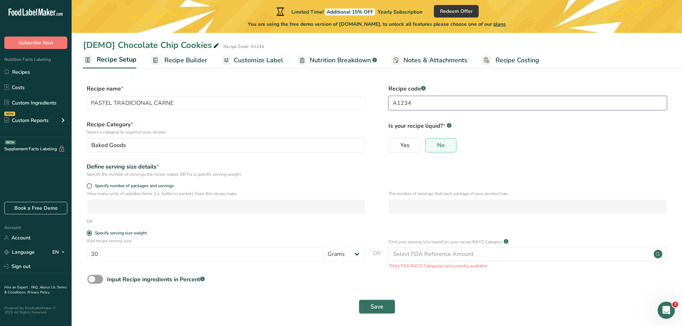
click at [413, 103] on input "A1234" at bounding box center [527, 103] width 278 height 14
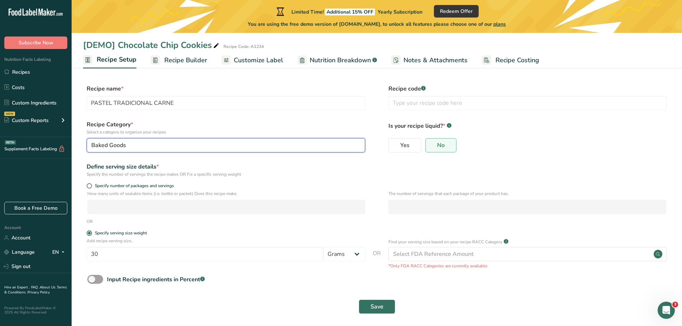
click at [214, 146] on div "Baked Goods" at bounding box center [223, 145] width 265 height 9
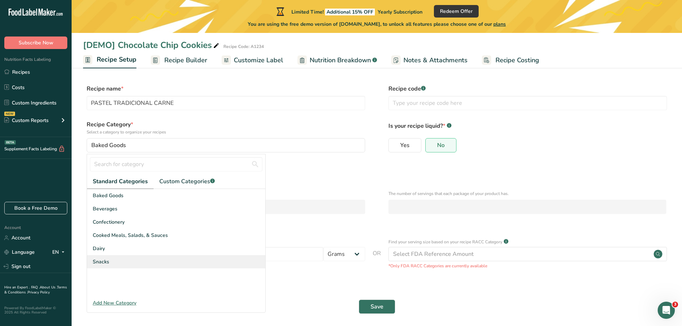
click at [114, 261] on div "Snacks" at bounding box center [176, 261] width 178 height 13
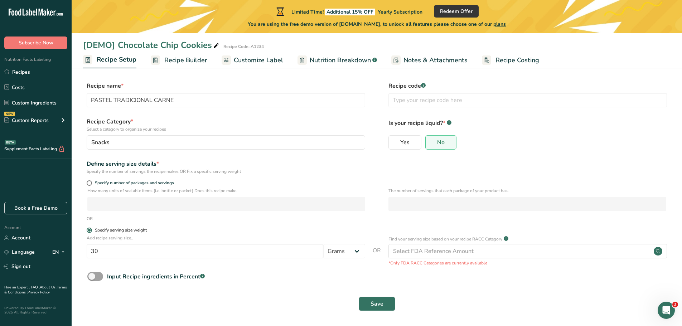
scroll to position [4, 0]
click at [161, 252] on input "30" at bounding box center [205, 250] width 237 height 14
type input "210"
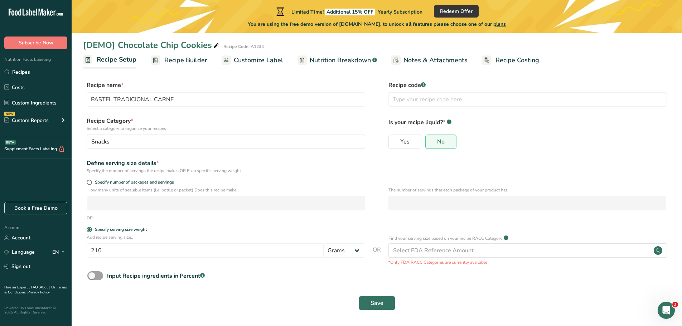
click at [251, 293] on div "Save" at bounding box center [376, 303] width 587 height 23
click at [373, 306] on span "Save" at bounding box center [376, 303] width 13 height 9
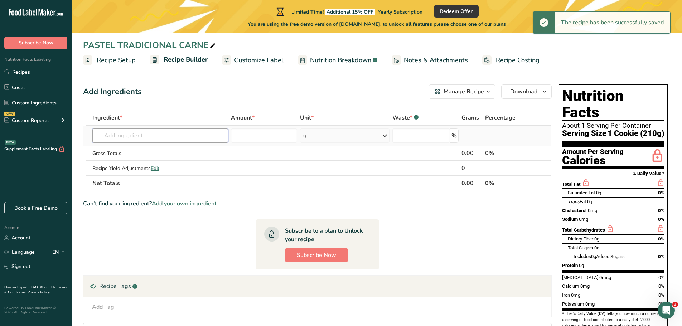
click at [124, 138] on input "text" at bounding box center [160, 135] width 136 height 14
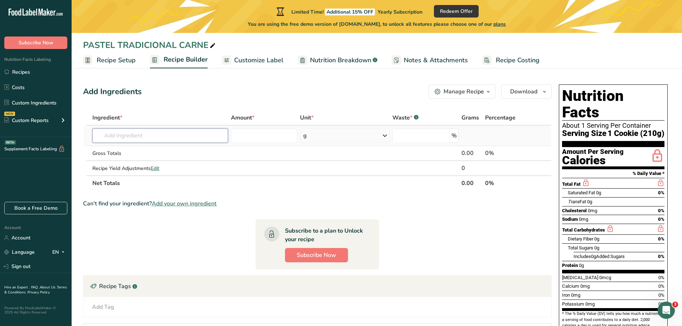
click at [130, 134] on input "text" at bounding box center [160, 135] width 136 height 14
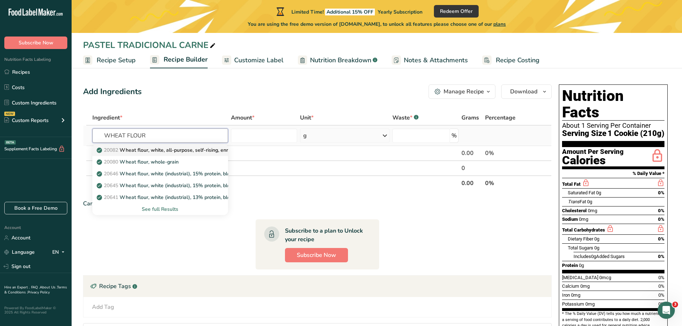
type input "WHEAT FLOUR"
click at [179, 149] on p "20082 Wheat flour, white, all-purpose, self-rising, enriched" at bounding box center [169, 150] width 142 height 8
type input "Wheat flour, white, all-purpose, self-rising, enriched"
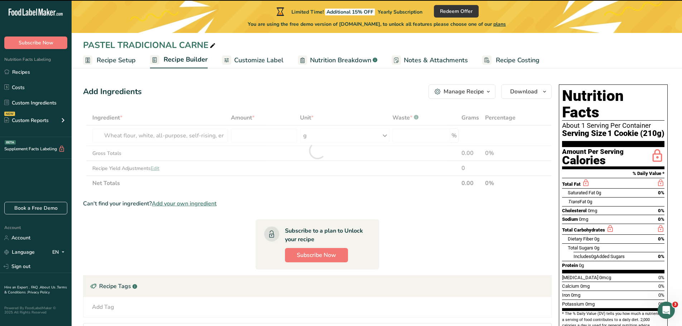
type input "0"
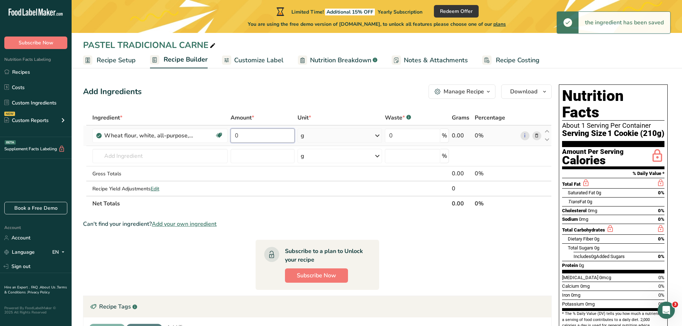
click at [236, 136] on input "0" at bounding box center [263, 135] width 64 height 14
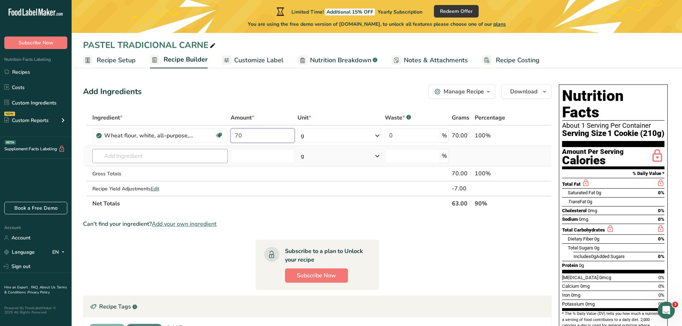
type input "70"
click at [131, 154] on div "Ingredient * Amount * Unit * Waste * .a-a{fill:#347362;}.b-a{fill:#fff;} Grams …" at bounding box center [317, 160] width 469 height 101
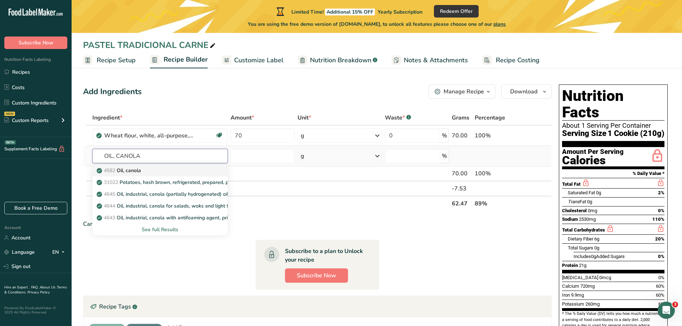
type input "OIL, CANOLA"
click at [132, 167] on p "4582 Oil, canola" at bounding box center [119, 171] width 43 height 8
type input "Oil, canola"
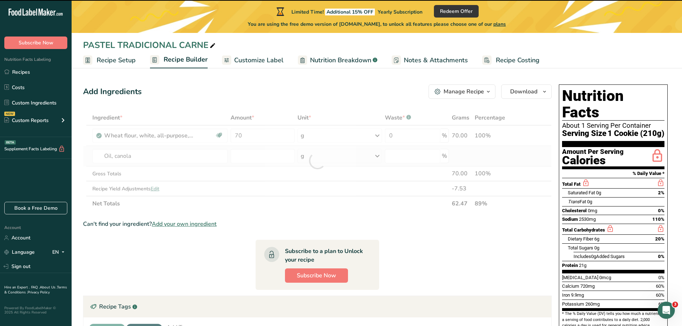
type input "0"
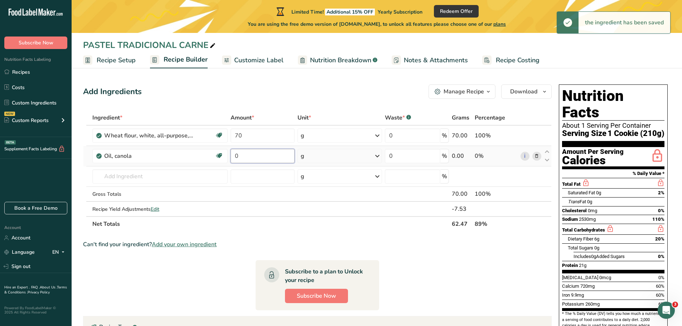
click at [243, 154] on input "0" at bounding box center [263, 156] width 64 height 14
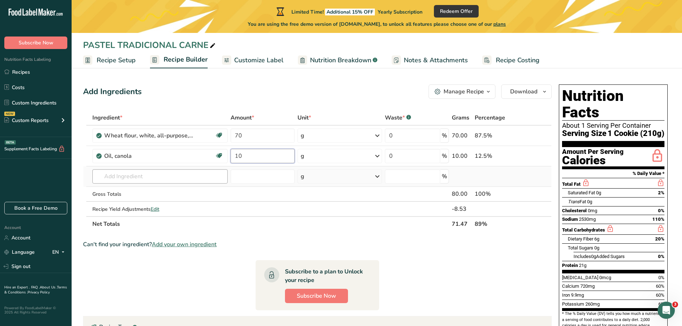
type input "10"
click at [114, 176] on div "Ingredient * Amount * Unit * Waste * .a-a{fill:#347362;}.b-a{fill:#fff;} Grams …" at bounding box center [317, 170] width 469 height 121
type input "APPLE CIDER"
click at [125, 189] on p "Apple Cider Vinegar" at bounding box center [124, 191] width 52 height 8
type input "Apple Cider Vinegar"
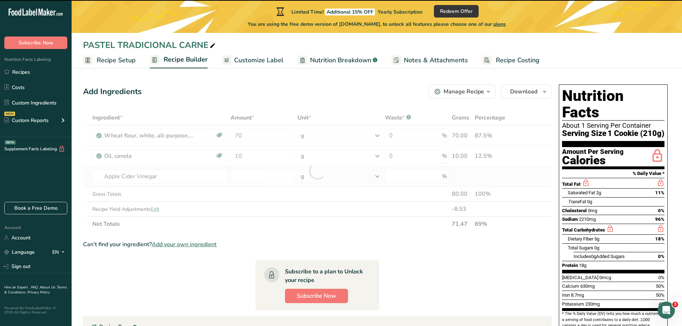
type input "0"
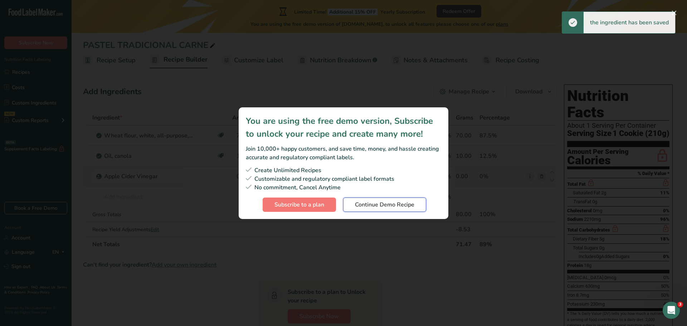
click at [367, 205] on span "Continue Demo Recipe" at bounding box center [384, 204] width 59 height 9
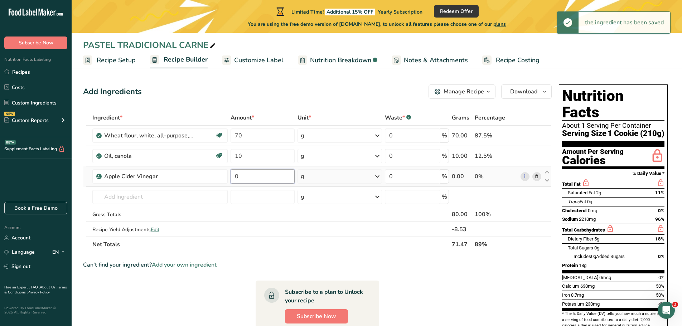
click at [241, 180] on input "0" at bounding box center [263, 176] width 64 height 14
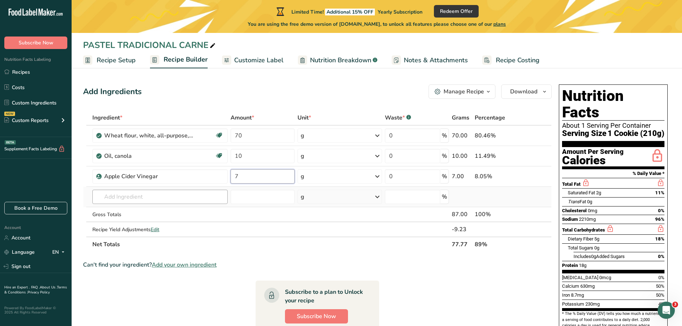
type input "7"
click at [150, 198] on div "Ingredient * Amount * Unit * Waste * .a-a{fill:#347362;}.b-a{fill:#fff;} Grams …" at bounding box center [317, 181] width 469 height 142
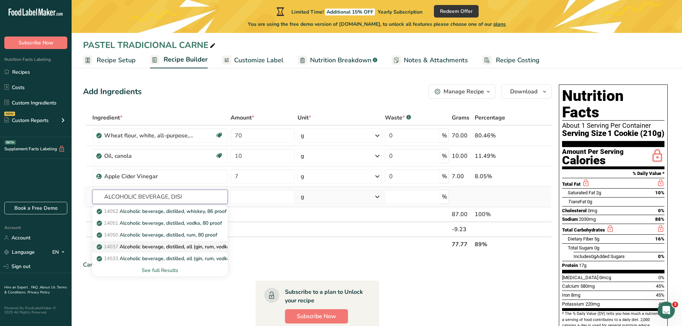
type input "ALCOHOLIC BEVERAGE, DISI"
click at [167, 250] on p "14037 Alcoholic beverage, distilled, all (gin, rum, vodka, whiskey) 80 proof" at bounding box center [185, 247] width 175 height 8
type input "Alcoholic beverage, distilled, all (gin, rum, vodka, whiskey) 80 proof"
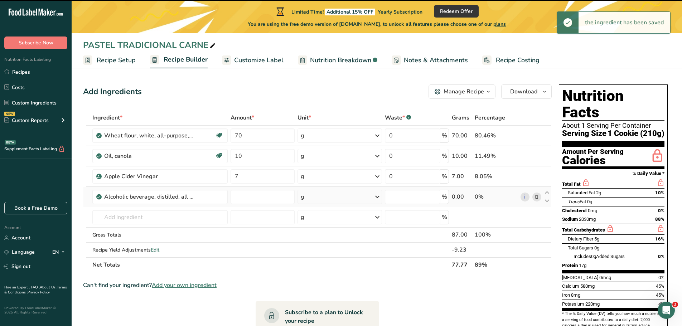
type input "0"
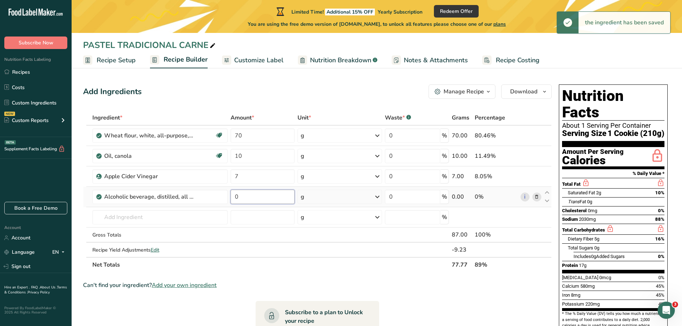
click at [239, 195] on input "0" at bounding box center [263, 197] width 64 height 14
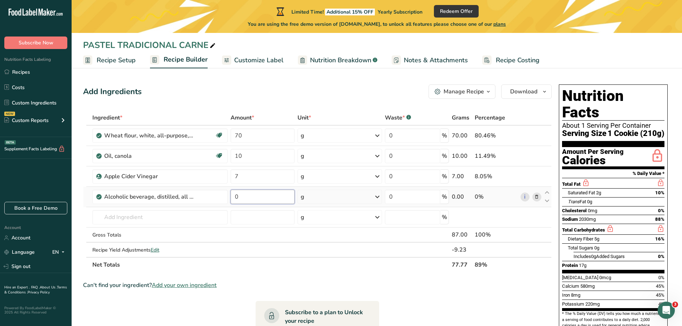
type input "7"
type input "5"
click at [130, 216] on div "Ingredient * Amount * Unit * Waste * .a-a{fill:#347362;}.b-a{fill:#fff;} Grams …" at bounding box center [317, 191] width 469 height 162
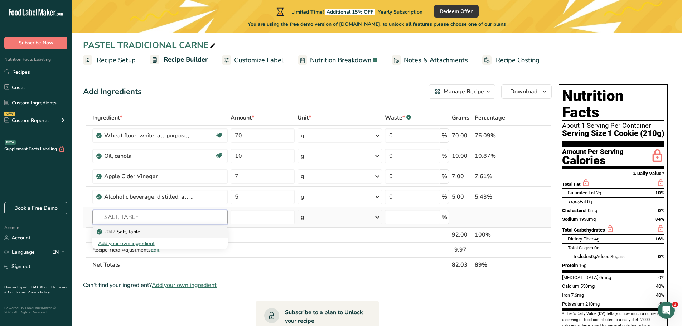
type input "SALT, TABLE"
click at [130, 230] on p "2047 Salt, table" at bounding box center [119, 232] width 42 height 8
type input "Salt, table"
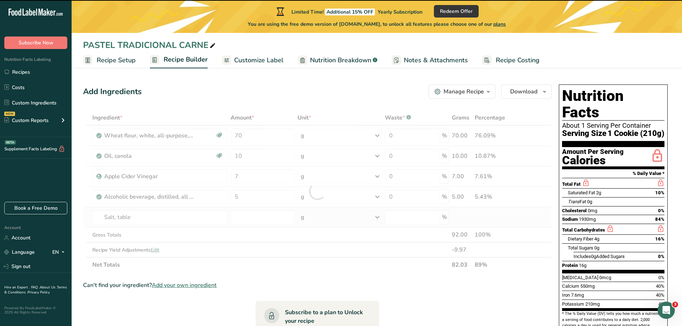
type input "0"
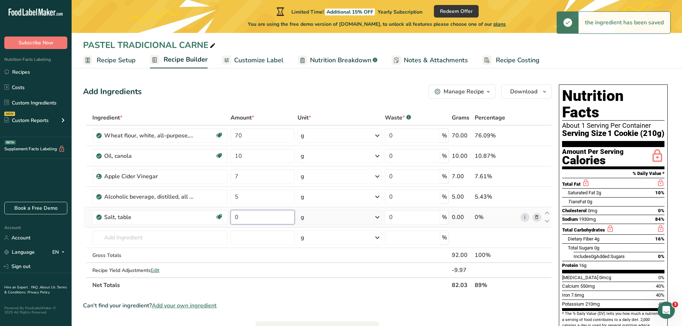
click at [234, 215] on input "0" at bounding box center [263, 217] width 64 height 14
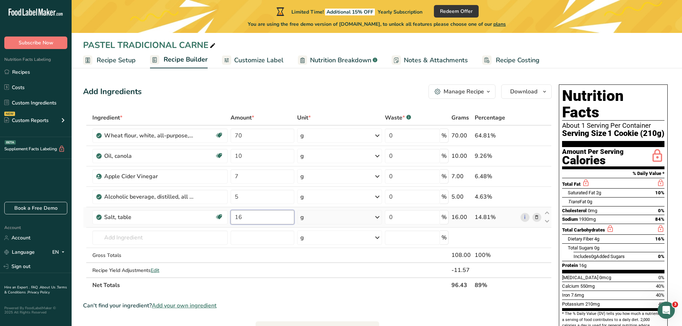
type input "1"
type input "10"
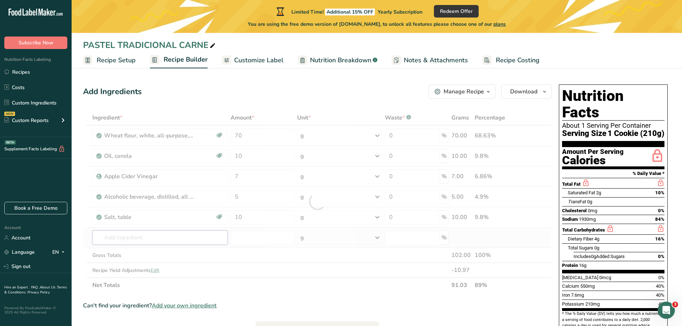
click at [132, 237] on div "Ingredient * Amount * Unit * Waste * .a-a{fill:#347362;}.b-a{fill:#fff;} Grams …" at bounding box center [317, 201] width 469 height 183
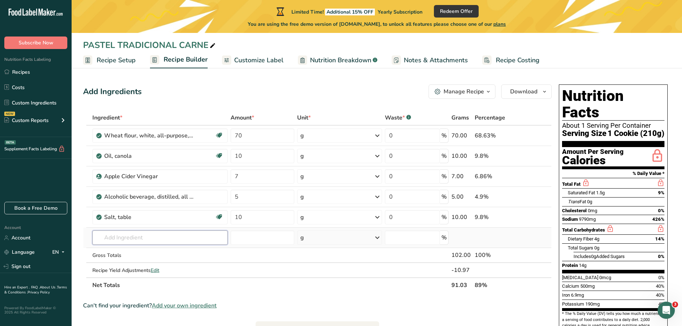
click at [157, 237] on input "text" at bounding box center [160, 238] width 136 height 14
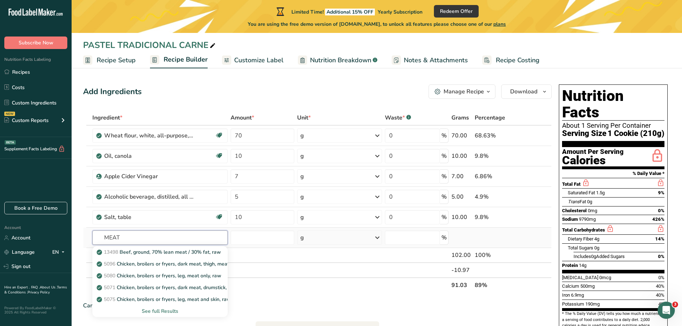
type input "MEAT"
click at [156, 312] on div "See full Results" at bounding box center [160, 311] width 124 height 8
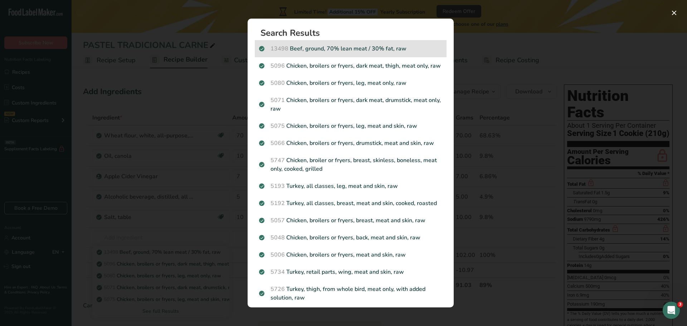
click at [340, 52] on p "13498 Beef, ground, 70% lean meat / 30% fat, raw" at bounding box center [350, 48] width 183 height 9
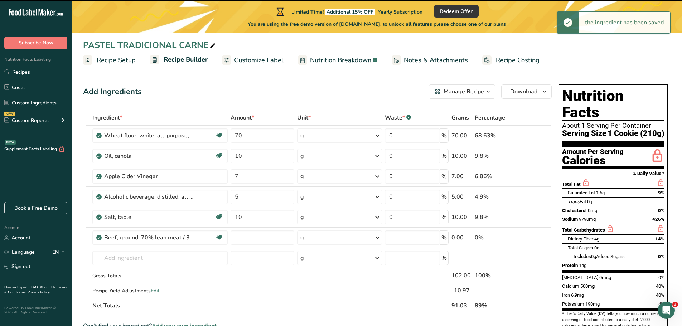
type input "0"
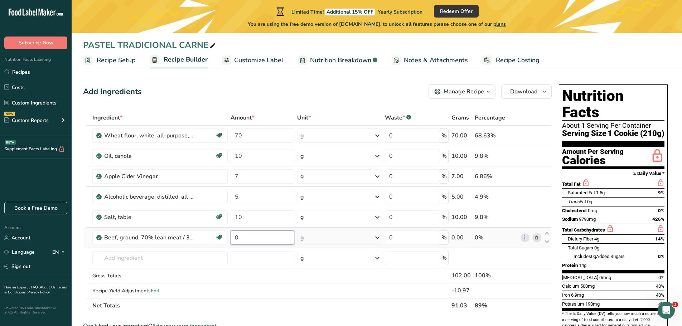
click at [245, 235] on input "0" at bounding box center [263, 238] width 64 height 14
type input "50"
click at [136, 260] on div "Ingredient * Amount * Unit * Waste * .a-a{fill:#347362;}.b-a{fill:#fff;} Grams …" at bounding box center [317, 211] width 469 height 203
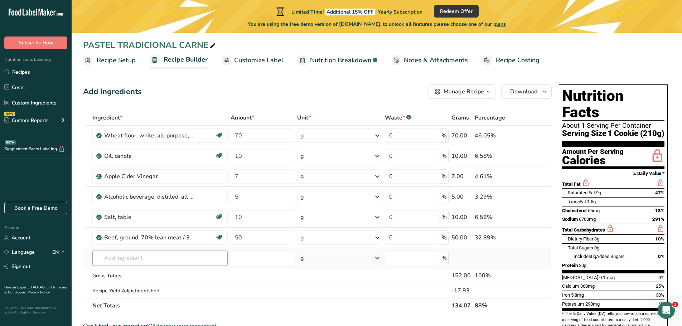
click at [136, 258] on input "text" at bounding box center [160, 258] width 136 height 14
click at [193, 258] on input "text" at bounding box center [160, 258] width 136 height 14
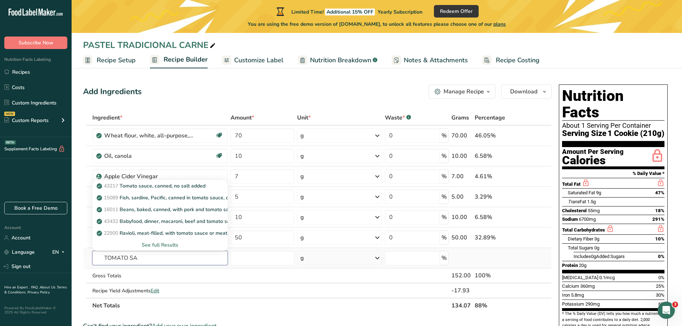
type input "TOMATO SA"
click at [160, 244] on div "See full Results" at bounding box center [160, 245] width 124 height 8
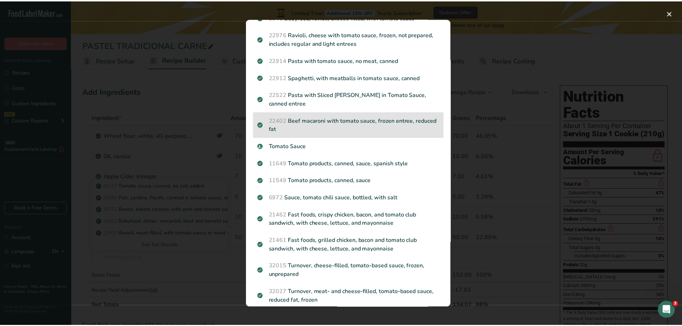
scroll to position [179, 0]
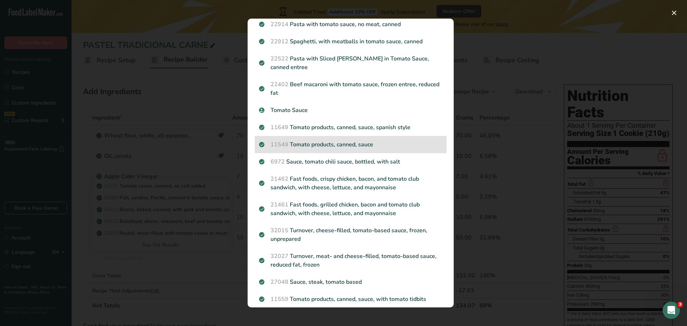
click at [371, 142] on p "11549 Tomato products, canned, sauce" at bounding box center [350, 144] width 183 height 9
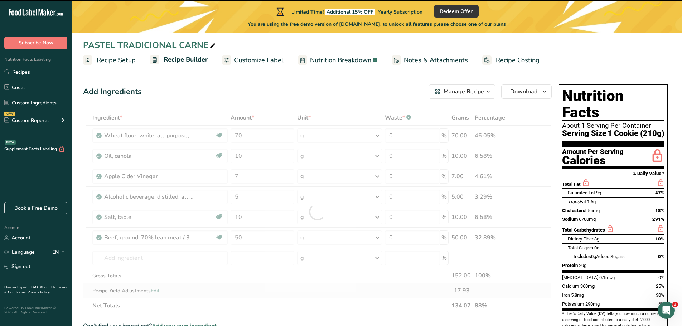
type input "0"
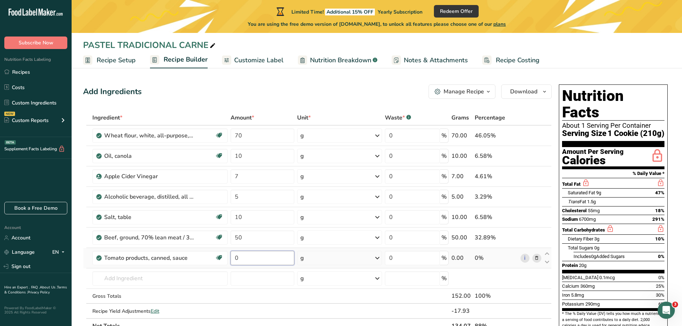
click at [241, 262] on input "0" at bounding box center [263, 258] width 64 height 14
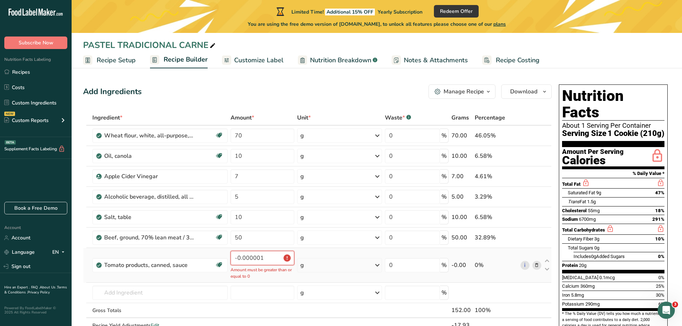
scroll to position [36, 0]
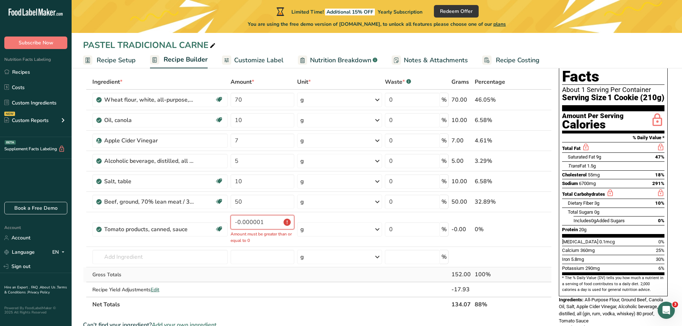
type input "0"
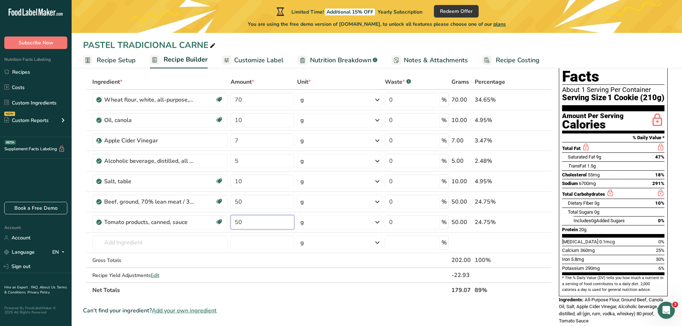
type input "50"
click at [311, 301] on section "Ingredient * Amount * Unit * Waste * .a-a{fill:#347362;}.b-a{fill:#fff;} Grams …" at bounding box center [317, 281] width 469 height 414
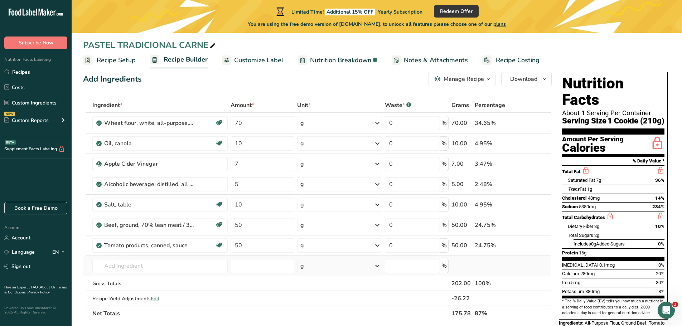
scroll to position [0, 0]
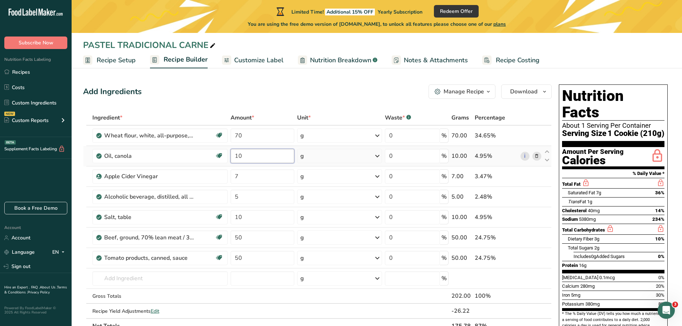
click at [248, 159] on input "10" at bounding box center [263, 156] width 64 height 14
click at [247, 159] on input "10" at bounding box center [263, 156] width 64 height 14
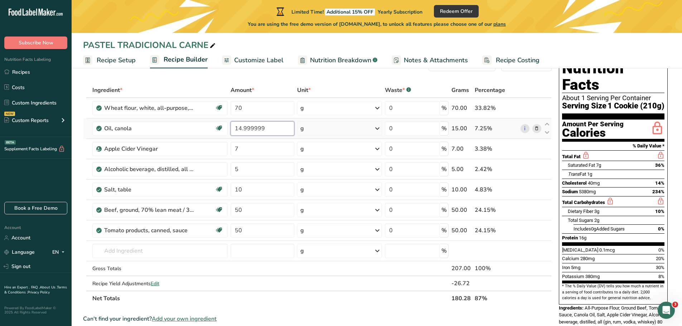
scroll to position [36, 0]
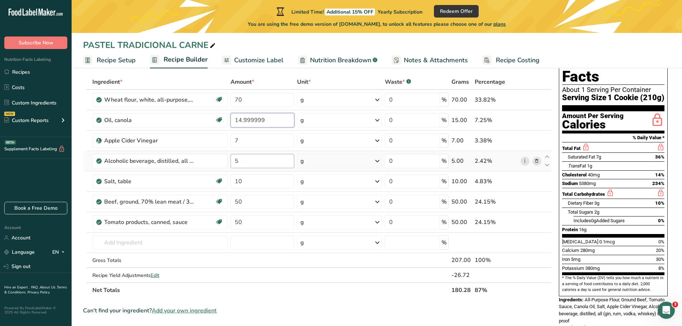
type input "14.999999"
click at [244, 162] on div "Ingredient * Amount * Unit * Waste * .a-a{fill:#347362;}.b-a{fill:#fff;} Grams …" at bounding box center [317, 185] width 469 height 223
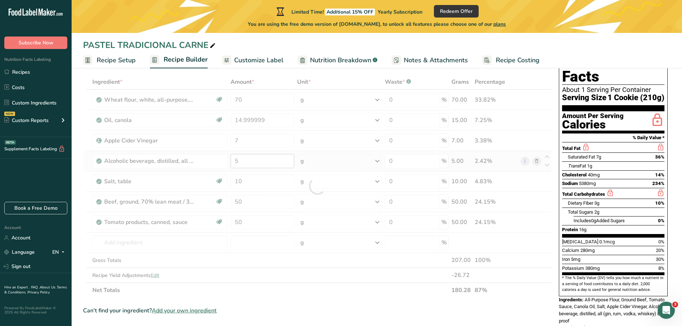
click at [244, 162] on div at bounding box center [317, 185] width 469 height 223
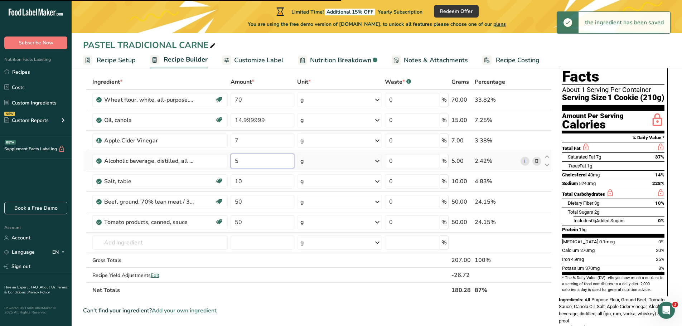
click at [241, 161] on input "5" at bounding box center [263, 161] width 64 height 14
type input "7"
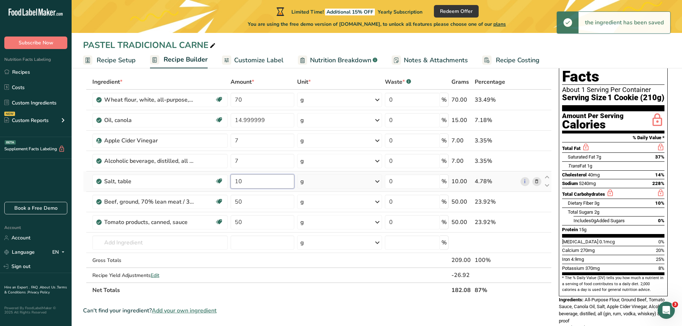
click at [262, 183] on div "Ingredient * Amount * Unit * Waste * .a-a{fill:#347362;}.b-a{fill:#fff;} Grams …" at bounding box center [317, 185] width 469 height 223
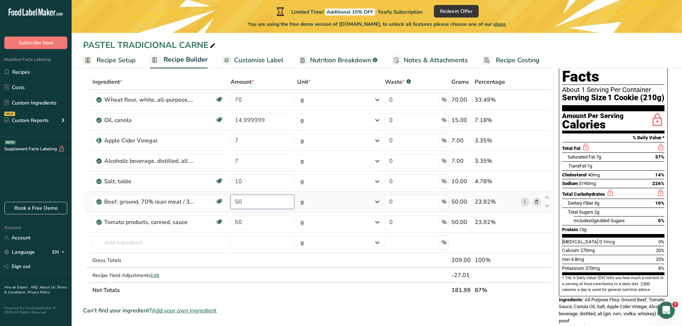
click at [242, 198] on div "Ingredient * Amount * Unit * Waste * .a-a{fill:#347362;}.b-a{fill:#fff;} Grams …" at bounding box center [317, 185] width 469 height 223
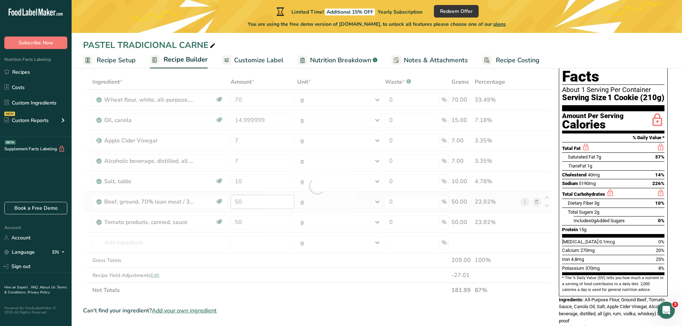
click at [242, 198] on div at bounding box center [317, 185] width 469 height 223
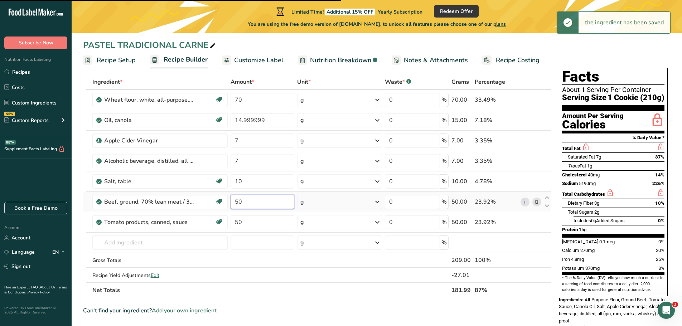
click at [244, 200] on input "50" at bounding box center [263, 202] width 64 height 14
type input "70"
click at [292, 306] on section "Ingredient * Amount * Unit * Waste * .a-a{fill:#347362;}.b-a{fill:#fff;} Grams …" at bounding box center [317, 281] width 469 height 414
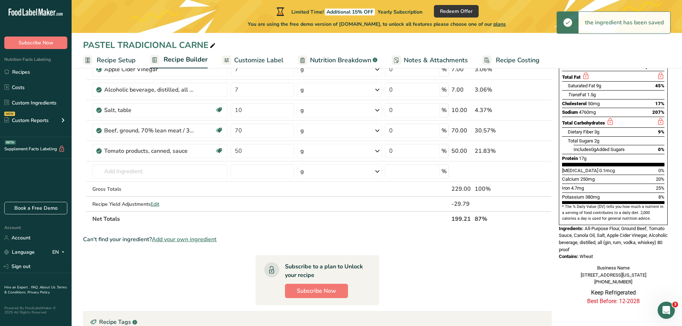
scroll to position [107, 0]
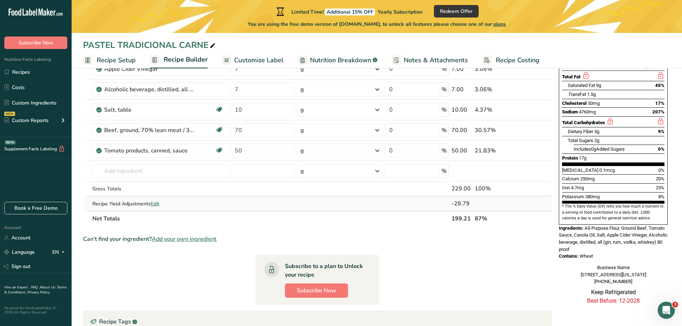
click at [158, 204] on span "Edit" at bounding box center [155, 203] width 9 height 7
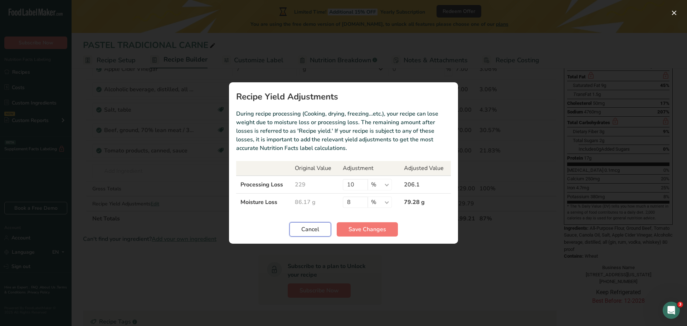
click at [296, 229] on button "Cancel" at bounding box center [311, 229] width 42 height 14
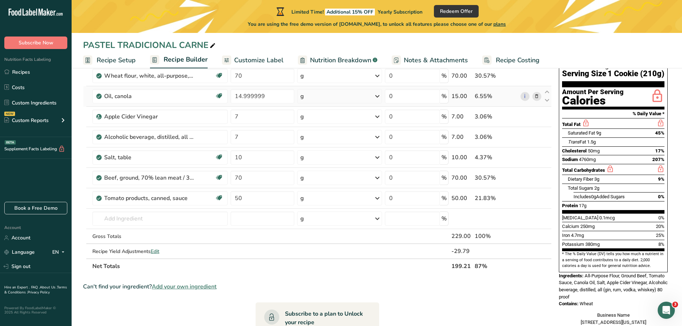
scroll to position [0, 0]
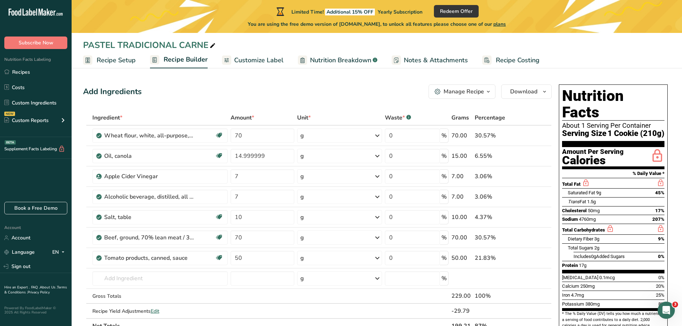
drag, startPoint x: 243, startPoint y: 60, endPoint x: 292, endPoint y: 90, distance: 58.0
click at [243, 60] on span "Customize Label" at bounding box center [258, 60] width 49 height 10
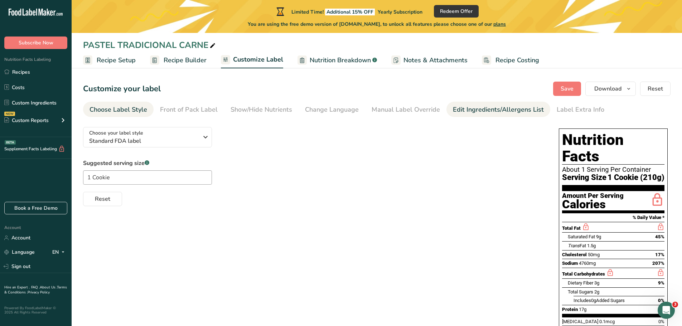
click at [485, 113] on div "Edit Ingredients/Allergens List" at bounding box center [498, 110] width 91 height 10
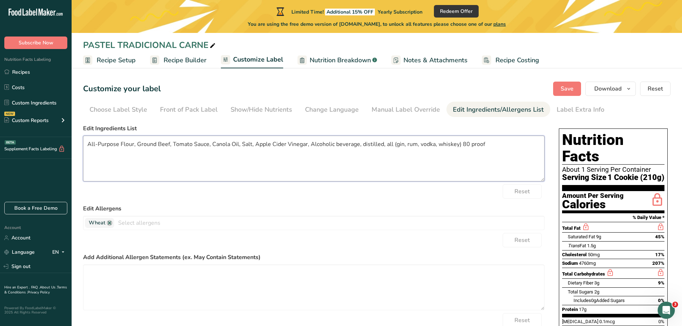
click at [485, 143] on textarea "All-Purpose Flour, Ground Beef, Tomato Sauce, Canola Oil, Salt, Apple Cider Vin…" at bounding box center [313, 159] width 461 height 46
type textarea "All-Purpose Flour, Ground Beef, Tomato Sauce, Canola Oil, Salt, Apple Cider Vin…"
click at [574, 111] on div "Label Extra Info" at bounding box center [581, 110] width 48 height 10
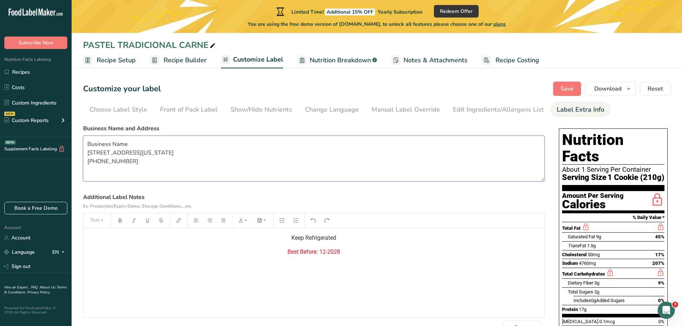
click at [143, 164] on textarea "Business Name [STREET_ADDRESS][US_STATE] [PHONE_NUMBER]" at bounding box center [313, 159] width 461 height 46
click at [130, 146] on textarea "Business Name [STREET_ADDRESS][US_STATE] [PHONE_NUMBER]" at bounding box center [313, 159] width 461 height 46
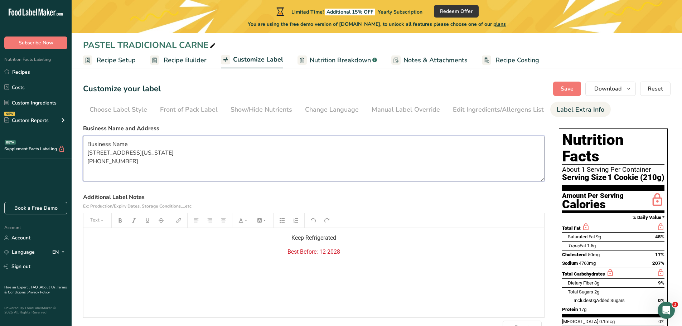
drag, startPoint x: 142, startPoint y: 161, endPoint x: 85, endPoint y: 140, distance: 60.8
click at [85, 140] on textarea "Business Name [STREET_ADDRESS][US_STATE] [PHONE_NUMBER]" at bounding box center [313, 159] width 461 height 46
click at [89, 145] on textarea at bounding box center [313, 159] width 461 height 46
paste textarea "[PERSON_NAME] Pâtisserie"
click at [209, 160] on textarea "[PERSON_NAME] Pâtisserie [STREET_ADDRESS] [PHONE_NUMBER]" at bounding box center [313, 159] width 461 height 46
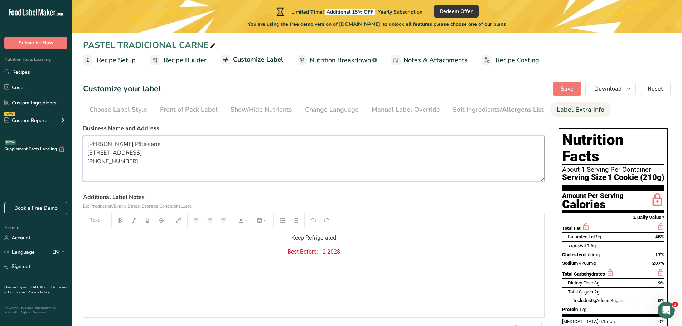
click at [231, 156] on textarea "[PERSON_NAME] Pâtisserie [STREET_ADDRESS] [PHONE_NUMBER]" at bounding box center [313, 159] width 461 height 46
drag, startPoint x: 119, startPoint y: 170, endPoint x: 84, endPoint y: 137, distance: 48.1
click at [84, 137] on textarea "[PERSON_NAME] Pâtisserie [STREET_ADDRESS] [PHONE_NUMBER]" at bounding box center [313, 159] width 461 height 46
type textarea "[PERSON_NAME] Pâtisserie [STREET_ADDRESS] [PHONE_NUMBER]"
click at [338, 252] on span "Best Before: 12-2028" at bounding box center [313, 251] width 53 height 7
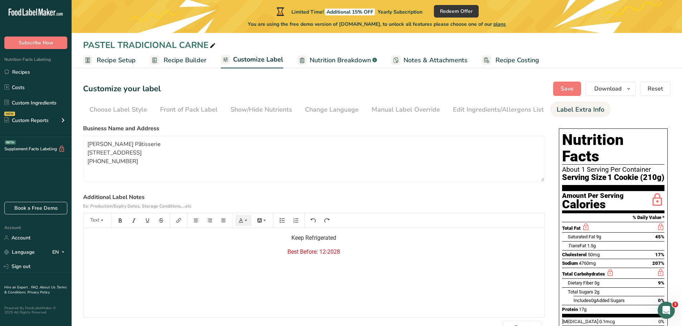
click at [340, 251] on span "Best Before: 12-2028" at bounding box center [313, 251] width 53 height 7
click at [559, 86] on button "Save" at bounding box center [567, 89] width 28 height 14
click at [23, 73] on link "Recipes" at bounding box center [36, 72] width 72 height 14
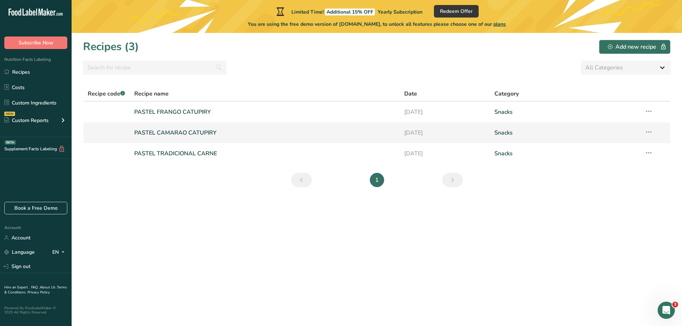
click at [195, 131] on link "PASTEL CAMARAO CATUPIRY" at bounding box center [265, 132] width 262 height 15
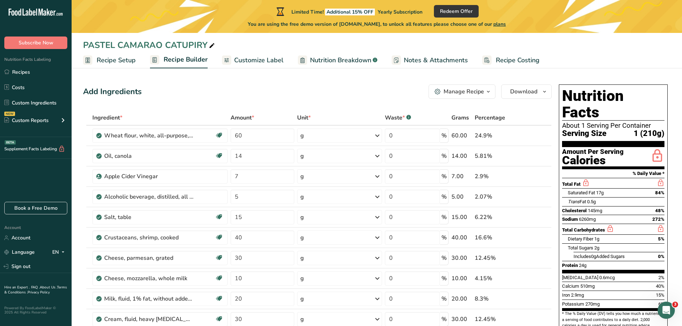
click at [269, 63] on span "Customize Label" at bounding box center [258, 60] width 49 height 10
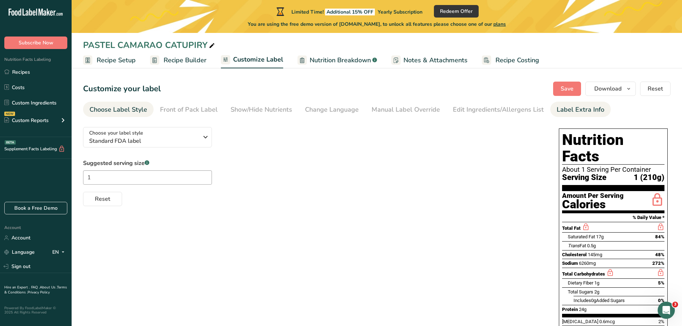
click at [585, 108] on div "Label Extra Info" at bounding box center [581, 110] width 48 height 10
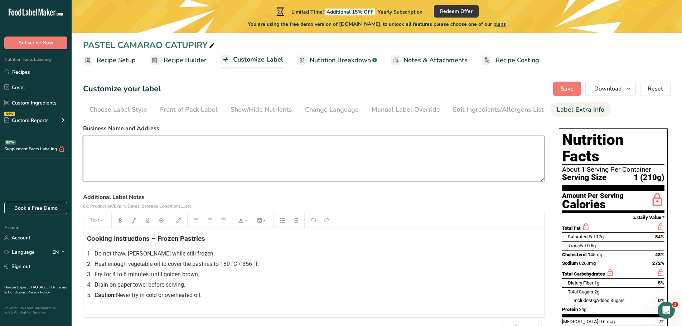
click at [148, 147] on textarea at bounding box center [313, 159] width 461 height 46
paste textarea "[PERSON_NAME] Pâtisserie [STREET_ADDRESS] [PHONE_NUMBER]"
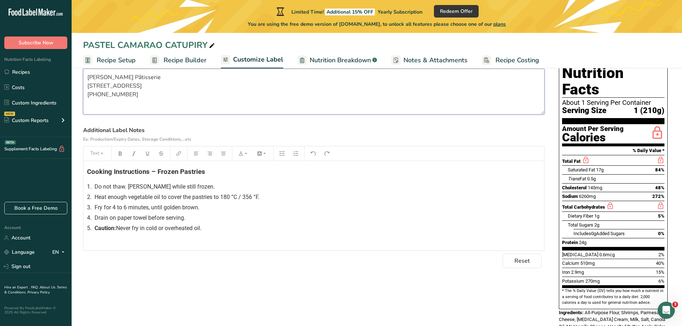
scroll to position [67, 0]
type textarea "[PERSON_NAME] Pâtisserie [STREET_ADDRESS] [PHONE_NUMBER]"
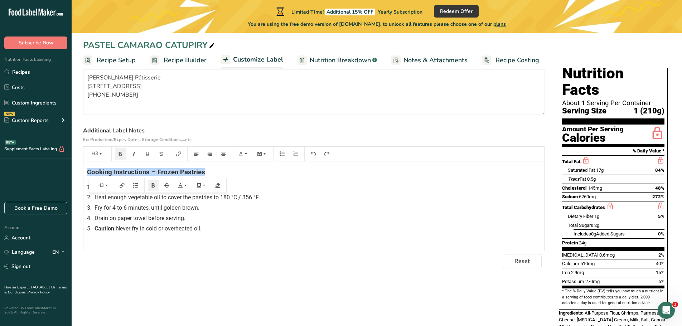
drag, startPoint x: 207, startPoint y: 171, endPoint x: 85, endPoint y: 172, distance: 121.7
click at [85, 172] on div "Cooking Instructions – Frozen Pastries 1. Do not thaw. [PERSON_NAME] while stil…" at bounding box center [313, 205] width 461 height 89
click at [185, 185] on icon "button" at bounding box center [185, 185] width 2 height 1
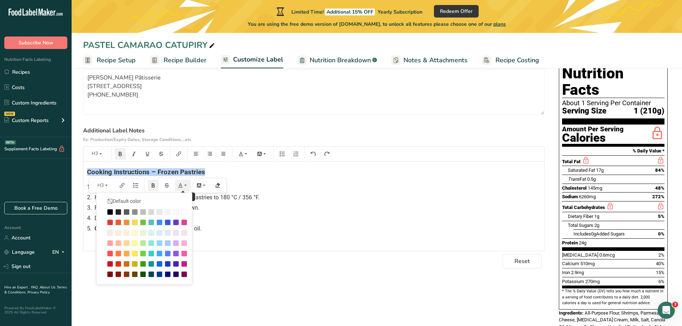
click at [181, 176] on div at bounding box center [181, 176] width 0 height 0
click at [319, 200] on div "2. Heat enough vegetable oil to cover the pastries to 180 °C / 356 °F." at bounding box center [313, 197] width 453 height 9
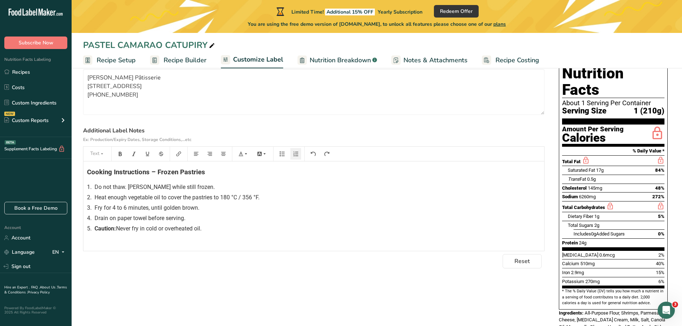
drag, startPoint x: 210, startPoint y: 229, endPoint x: 186, endPoint y: 232, distance: 24.8
click at [184, 232] on div "5. Caution: Never fry in cold or overheated oil." at bounding box center [313, 228] width 453 height 9
drag, startPoint x: 261, startPoint y: 237, endPoint x: 214, endPoint y: 211, distance: 53.3
click at [261, 237] on div "Cooking Instructions – Frozen Pastries 1. Do not thaw. [PERSON_NAME] while stil…" at bounding box center [313, 205] width 461 height 89
drag, startPoint x: 196, startPoint y: 172, endPoint x: 85, endPoint y: 170, distance: 111.0
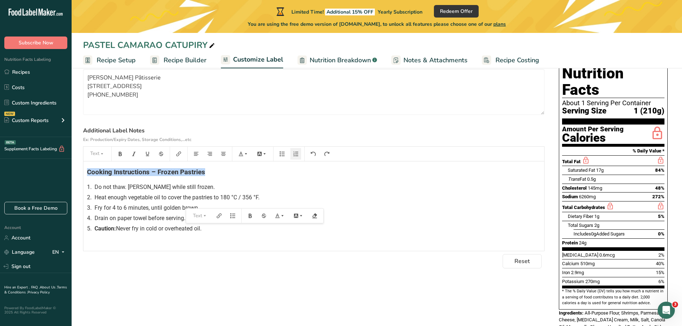
click at [85, 170] on div "Cooking Instructions – Frozen Pastries 1. Do not thaw. [PERSON_NAME] while stil…" at bounding box center [313, 205] width 461 height 89
click at [234, 230] on div "5. Caution: Never fry in cold or overheated oil." at bounding box center [313, 228] width 453 height 9
drag, startPoint x: 217, startPoint y: 235, endPoint x: 85, endPoint y: 167, distance: 148.2
click at [85, 167] on div "Cooking Instructions – Frozen Pastries 1. Do not thaw. [PERSON_NAME] while stil…" at bounding box center [313, 205] width 461 height 89
click at [458, 254] on section "Business Name and Address [PERSON_NAME] Pâtisserie [STREET_ADDRESS] [PHONE_NUMB…" at bounding box center [313, 163] width 461 height 211
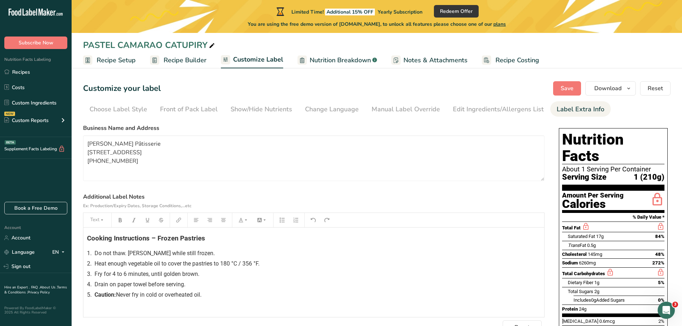
scroll to position [0, 0]
click at [231, 164] on textarea "[PERSON_NAME] Pâtisserie [STREET_ADDRESS] [PHONE_NUMBER]" at bounding box center [313, 159] width 461 height 46
click at [571, 86] on span "Save" at bounding box center [567, 88] width 13 height 9
drag, startPoint x: 140, startPoint y: 145, endPoint x: 340, endPoint y: 199, distance: 207.1
click at [340, 199] on label "Additional Label Notes Ex: Production/Expiry Dates, Storage Conditions,...etc" at bounding box center [313, 201] width 461 height 17
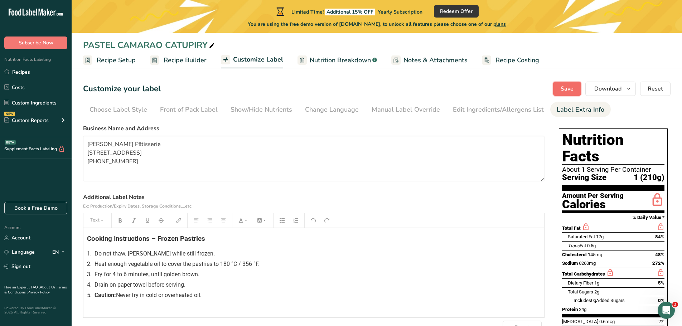
click at [567, 89] on span "Save" at bounding box center [567, 88] width 13 height 9
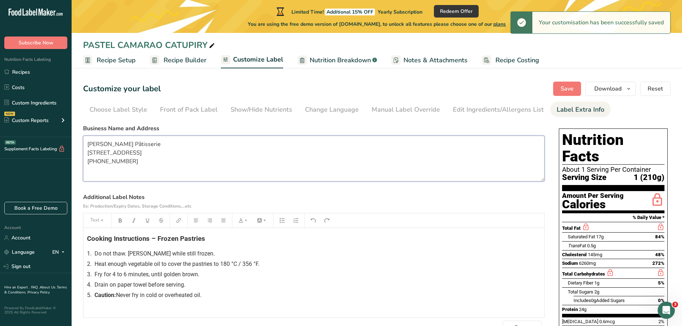
click at [86, 144] on textarea "[PERSON_NAME] Pâtisserie [STREET_ADDRESS] [PHONE_NUMBER]" at bounding box center [313, 159] width 461 height 46
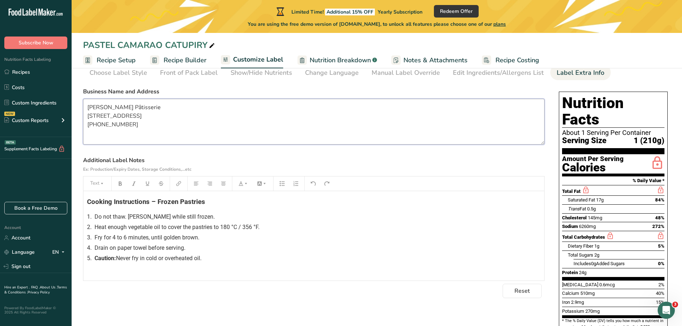
scroll to position [34, 0]
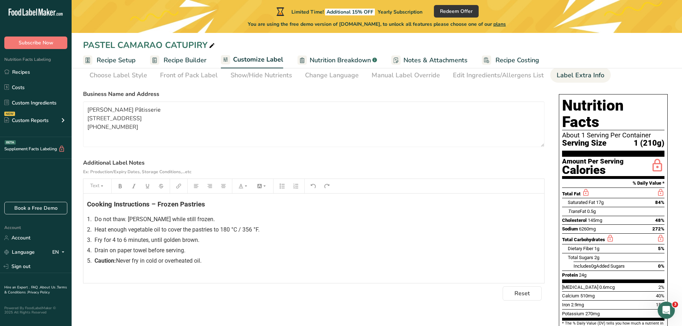
drag, startPoint x: 99, startPoint y: 207, endPoint x: 208, endPoint y: 267, distance: 124.7
click at [208, 267] on div "Cooking Instructions – Frozen Pastries 1. Do not thaw. [PERSON_NAME] while stil…" at bounding box center [313, 238] width 461 height 89
drag, startPoint x: 174, startPoint y: 239, endPoint x: 231, endPoint y: 255, distance: 58.6
click at [231, 255] on div "Cooking Instructions – Frozen Pastries 1. Do not thaw. [PERSON_NAME] while stil…" at bounding box center [313, 238] width 461 height 89
drag, startPoint x: 207, startPoint y: 259, endPoint x: 88, endPoint y: 205, distance: 129.9
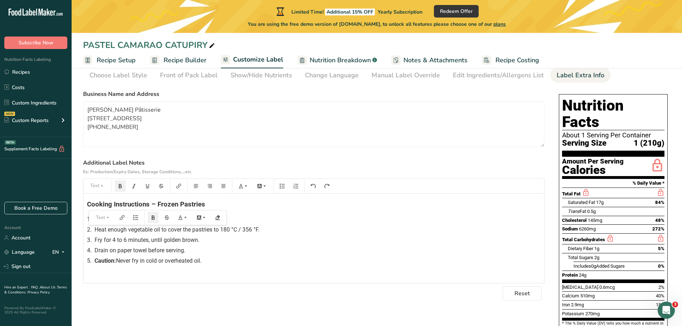
click at [88, 205] on div "Cooking Instructions – Frozen Pastries 1. Do not thaw. [PERSON_NAME] while stil…" at bounding box center [313, 238] width 461 height 89
click at [185, 217] on icon "button" at bounding box center [185, 217] width 2 height 1
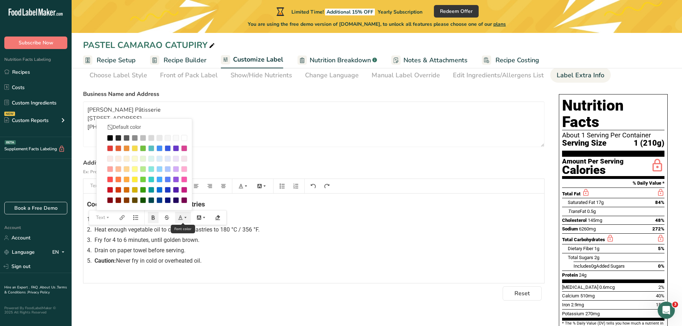
click at [185, 217] on icon "button" at bounding box center [185, 217] width 2 height 1
click at [101, 220] on button "Text" at bounding box center [102, 217] width 21 height 11
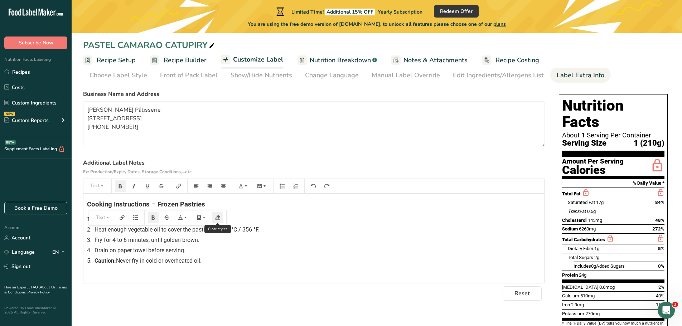
click at [218, 218] on icon "button" at bounding box center [217, 217] width 5 height 5
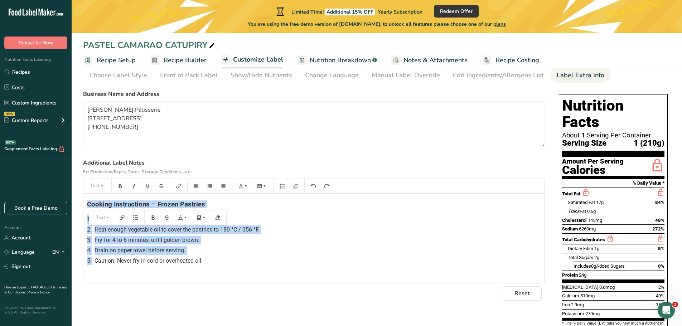
click at [297, 240] on div "3. Fry for 4 to 6 minutes, until golden brown." at bounding box center [313, 240] width 453 height 9
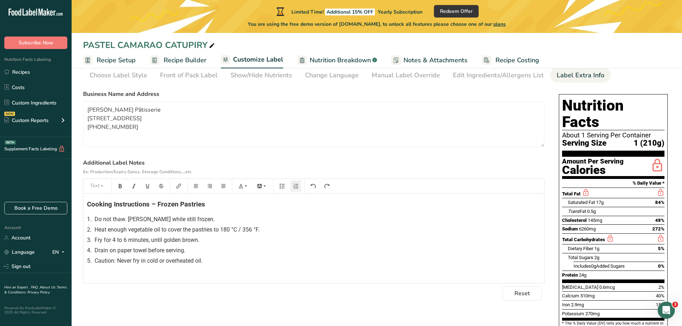
click at [86, 218] on div "Cooking Instructions – Frozen Pastries 1. Do not thaw. [PERSON_NAME] while stil…" at bounding box center [313, 238] width 461 height 89
click at [84, 215] on div "Cooking Instructions – Frozen Pastries 1. Do not thaw. [PERSON_NAME] while stil…" at bounding box center [313, 238] width 461 height 89
click at [311, 185] on icon "button" at bounding box center [313, 186] width 5 height 4
click at [318, 229] on div "2. Heat enough vegetable oil to cover the pastries to 180 °C / 356 °F." at bounding box center [313, 229] width 453 height 9
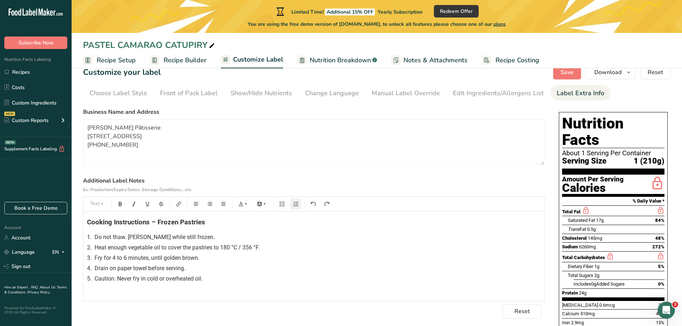
scroll to position [0, 0]
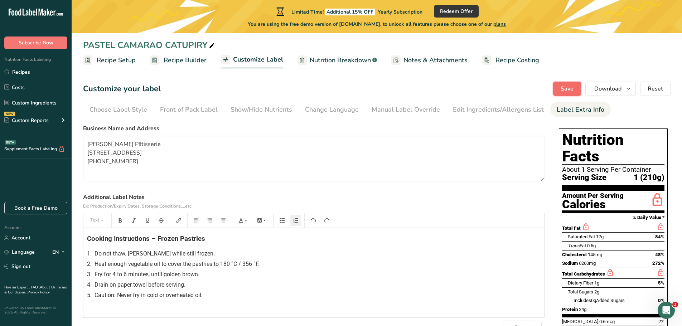
click at [572, 84] on button "Save" at bounding box center [567, 89] width 28 height 14
click at [629, 88] on icon "button" at bounding box center [629, 88] width 6 height 9
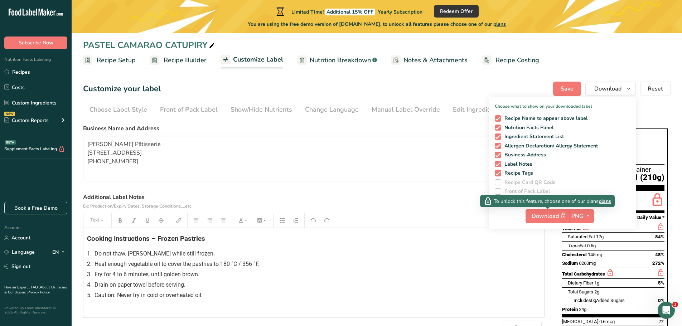
click at [607, 202] on span "plans" at bounding box center [604, 202] width 13 height 8
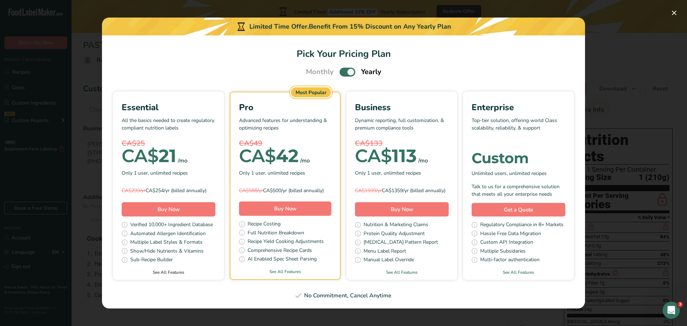
click at [165, 276] on link "See All Features" at bounding box center [168, 272] width 111 height 6
click at [675, 11] on button "Pick Your Pricing Plan Modal" at bounding box center [674, 12] width 11 height 11
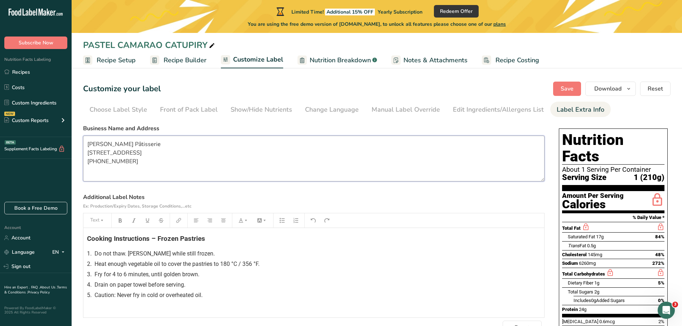
drag, startPoint x: 128, startPoint y: 171, endPoint x: 86, endPoint y: 145, distance: 49.7
click at [82, 144] on section "Customize your label Save Download Choose what to show on your downloaded label…" at bounding box center [377, 310] width 610 height 480
click at [568, 84] on span "Save" at bounding box center [567, 88] width 13 height 9
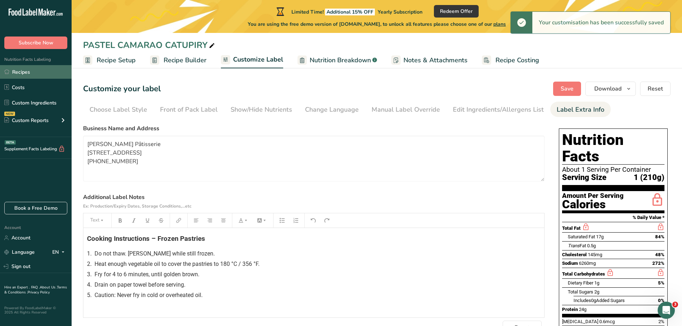
click at [21, 72] on link "Recipes" at bounding box center [36, 72] width 72 height 14
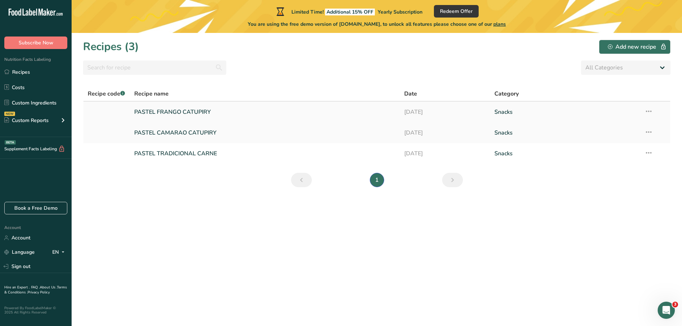
click at [183, 111] on link "PASTEL FRANGO CATUPIRY" at bounding box center [265, 112] width 262 height 15
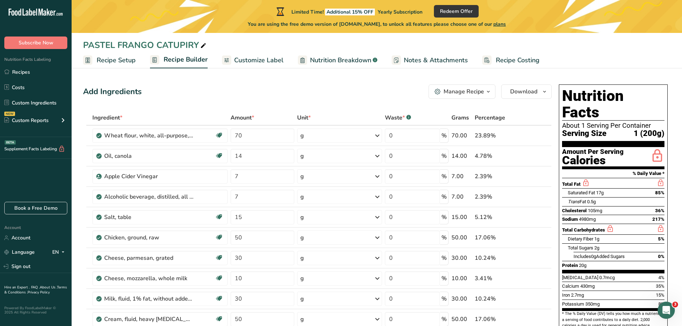
click at [263, 62] on span "Customize Label" at bounding box center [258, 60] width 49 height 10
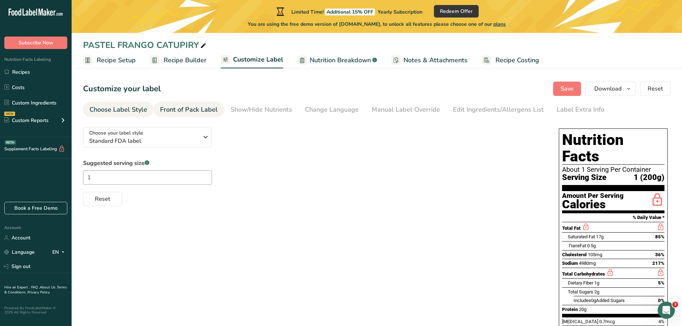
click at [194, 113] on div "Front of Pack Label" at bounding box center [189, 110] width 58 height 10
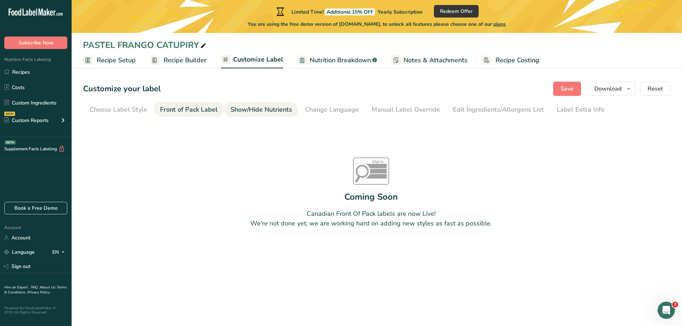
click at [242, 110] on div "Show/Hide Nutrients" at bounding box center [262, 110] width 62 height 10
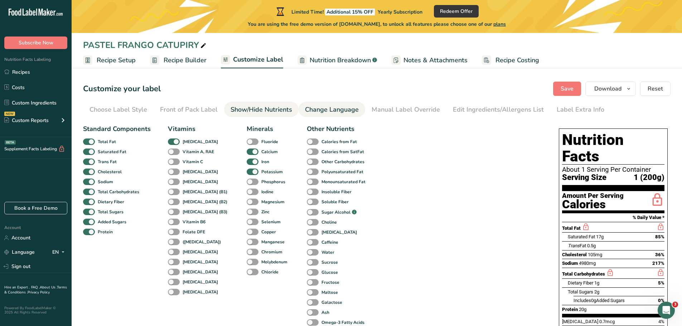
click at [325, 112] on div "Change Language" at bounding box center [332, 110] width 54 height 10
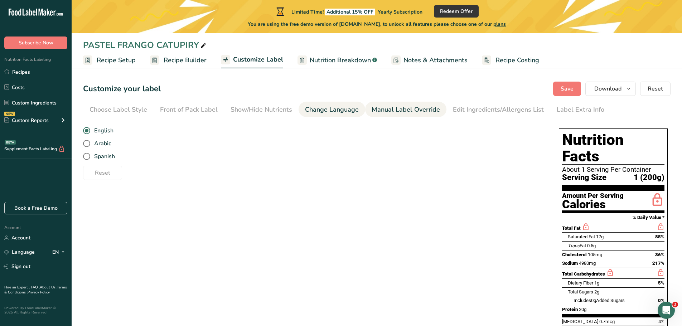
click at [414, 109] on div "Manual Label Override" at bounding box center [406, 110] width 68 height 10
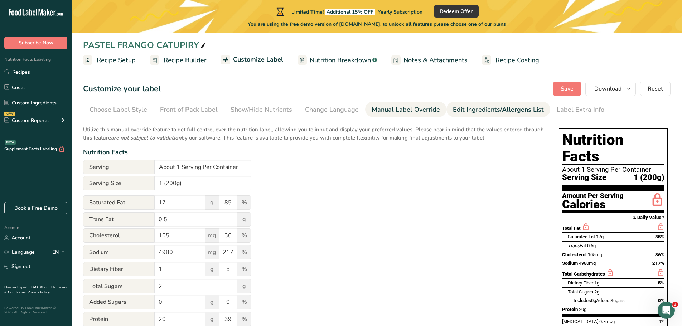
click at [478, 106] on div "Edit Ingredients/Allergens List" at bounding box center [498, 110] width 91 height 10
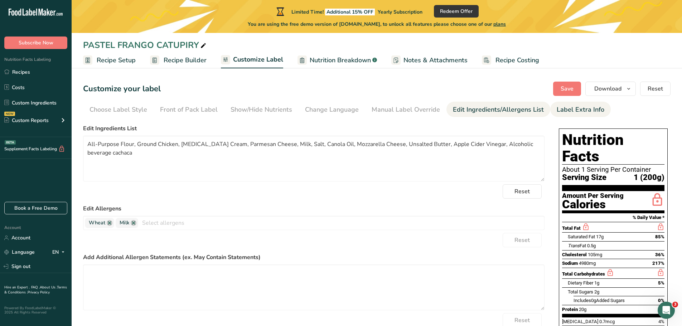
click at [574, 110] on div "Label Extra Info" at bounding box center [581, 110] width 48 height 10
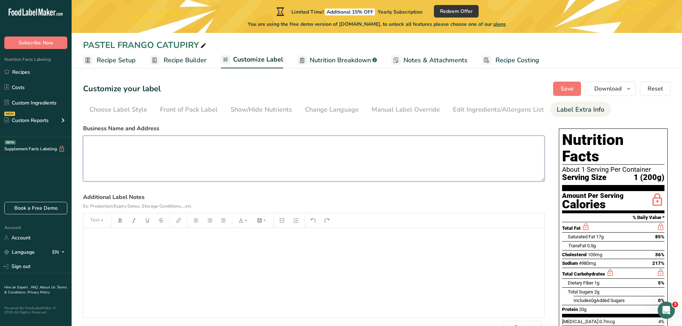
click at [114, 156] on textarea at bounding box center [313, 159] width 461 height 46
paste textarea "[PERSON_NAME] Pâtisserie [STREET_ADDRESS] [PHONE_NUMBER]"
type textarea "[PERSON_NAME] Pâtisserie [STREET_ADDRESS] [PHONE_NUMBER]"
click at [100, 247] on div "﻿" at bounding box center [313, 272] width 461 height 89
click at [96, 237] on p "﻿" at bounding box center [313, 238] width 453 height 9
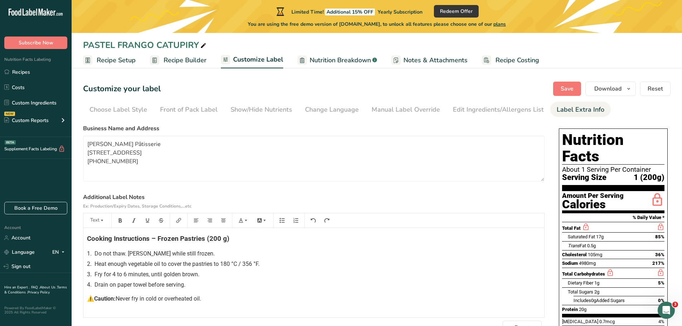
click at [231, 241] on h3 "Cooking Instructions – Frozen Pastries (200 g)" at bounding box center [313, 239] width 453 height 7
click at [120, 299] on span "Never fry in cold or overheated oil." at bounding box center [159, 298] width 86 height 7
click at [341, 265] on div "2. Heat enough vegetable oil to cover the pastries to 180 °C / 356 °F." at bounding box center [313, 264] width 453 height 9
click at [567, 87] on span "Save" at bounding box center [567, 88] width 13 height 9
click at [121, 61] on span "Recipe Setup" at bounding box center [116, 60] width 39 height 10
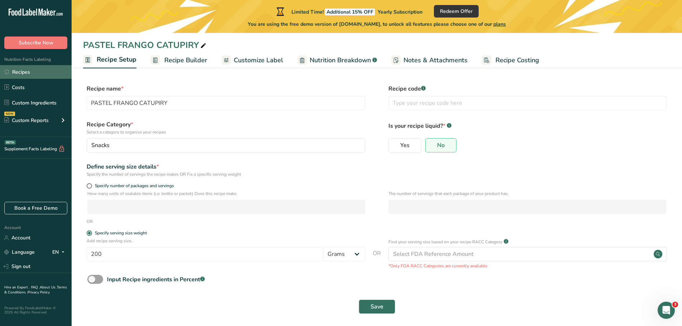
click at [26, 73] on link "Recipes" at bounding box center [36, 72] width 72 height 14
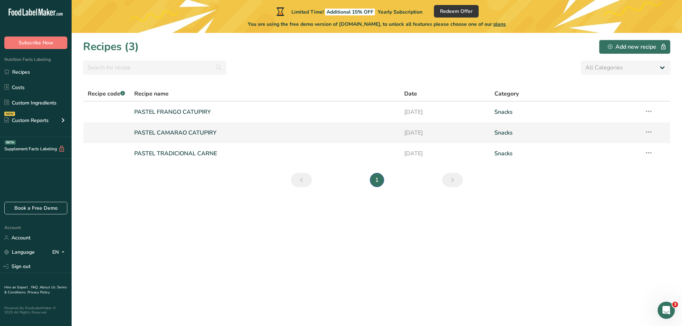
click at [179, 133] on link "PASTEL CAMARAO CATUPIRY" at bounding box center [265, 132] width 262 height 15
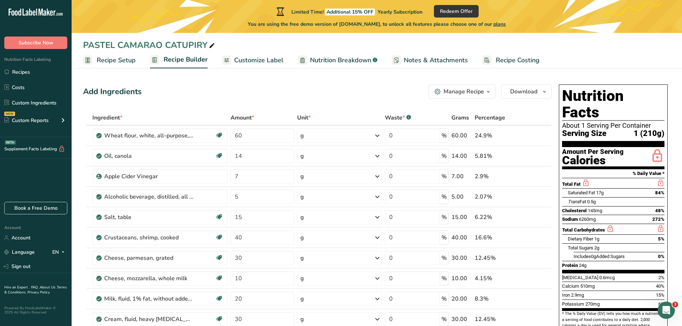
click at [265, 58] on span "Customize Label" at bounding box center [258, 60] width 49 height 10
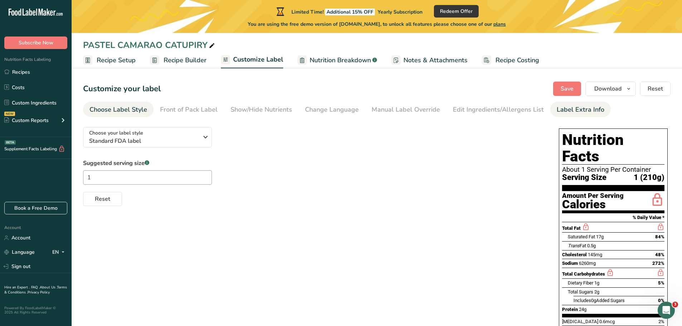
click at [564, 107] on div "Label Extra Info" at bounding box center [581, 110] width 48 height 10
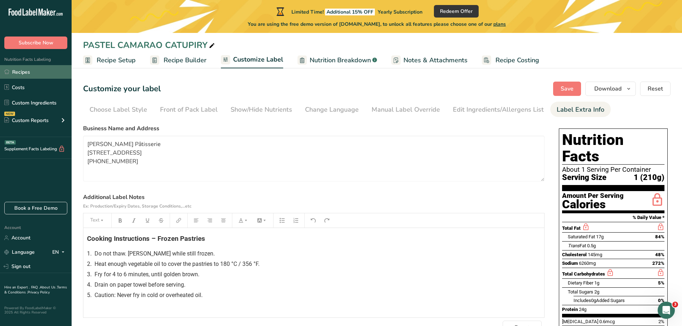
click at [17, 72] on link "Recipes" at bounding box center [36, 72] width 72 height 14
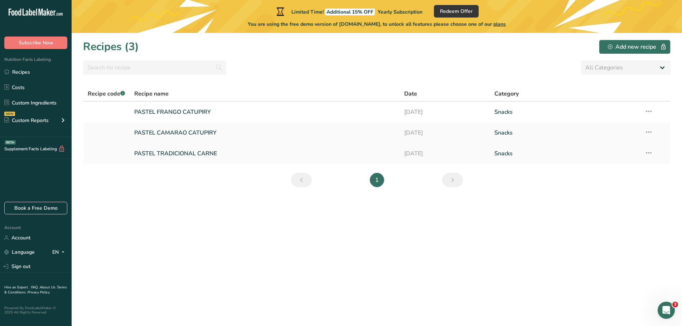
click at [191, 156] on link "PASTEL TRADICIONAL CARNE" at bounding box center [265, 153] width 262 height 15
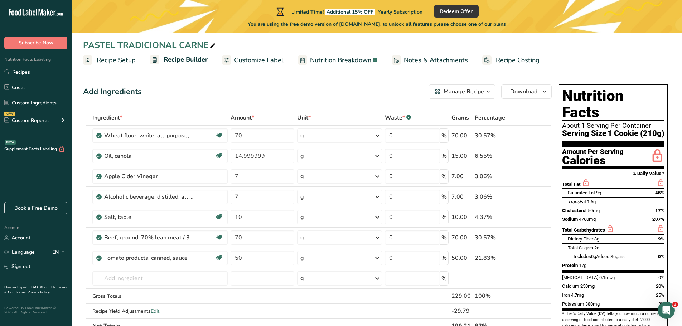
click at [263, 59] on span "Customize Label" at bounding box center [258, 60] width 49 height 10
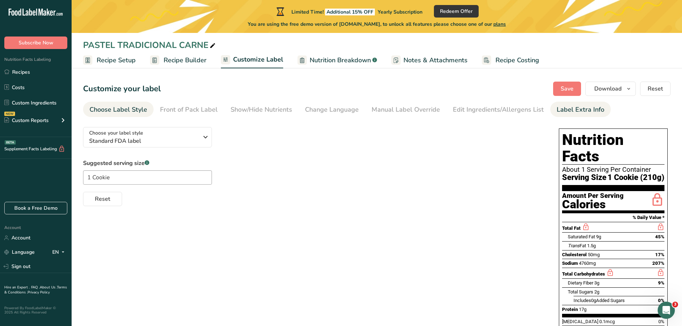
click at [565, 107] on div "Label Extra Info" at bounding box center [581, 110] width 48 height 10
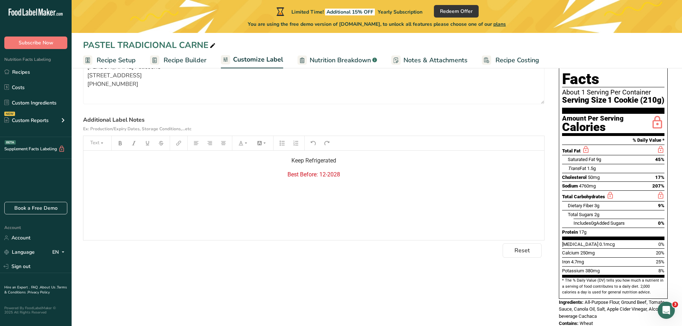
scroll to position [70, 0]
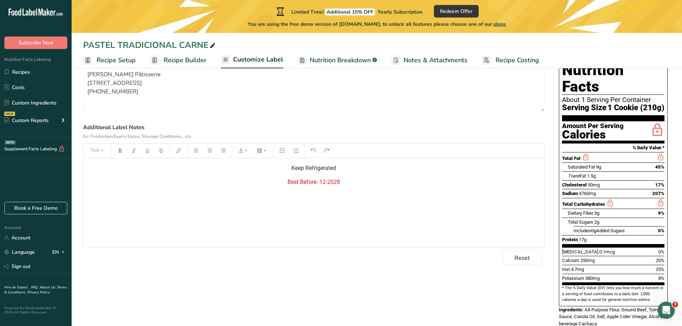
click at [358, 182] on p "Best Before: 12-2028" at bounding box center [313, 182] width 453 height 9
click at [346, 184] on p "Best Before: 12-2028" at bounding box center [313, 182] width 453 height 9
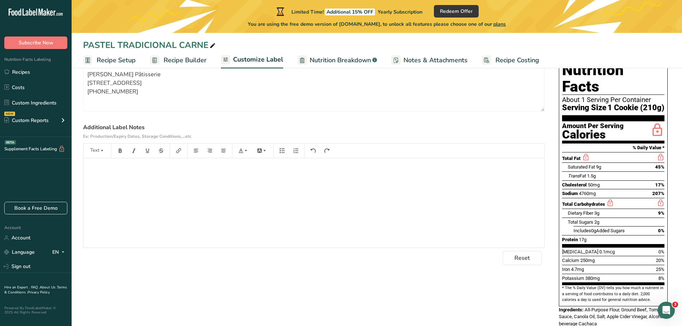
click at [93, 165] on p "﻿" at bounding box center [313, 168] width 453 height 9
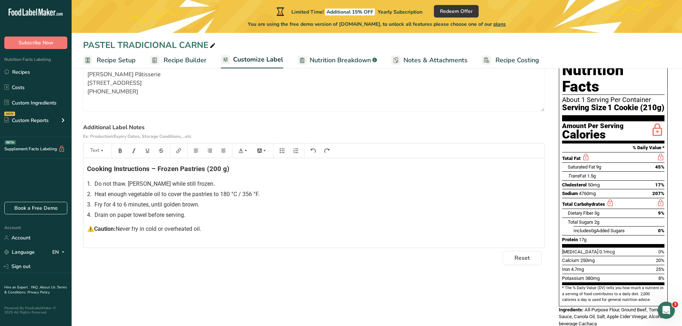
click at [227, 166] on span "Cooking Instructions – Frozen Pastries (200 g)" at bounding box center [158, 169] width 142 height 8
click at [120, 227] on span "Never fry in cold or overheated oil." at bounding box center [159, 228] width 86 height 7
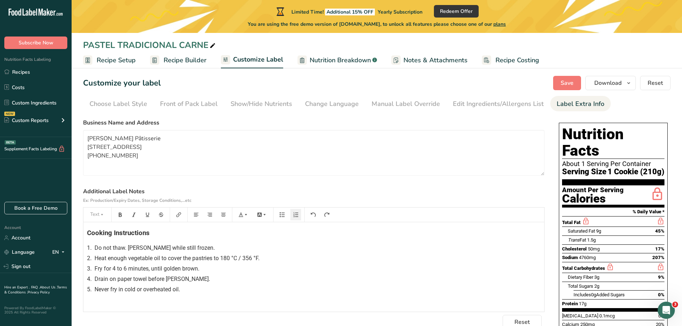
scroll to position [0, 0]
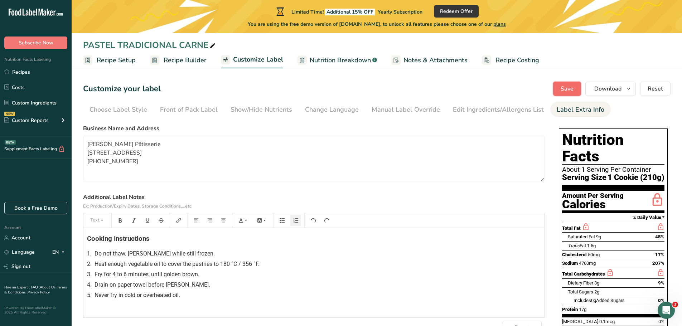
click at [576, 84] on button "Save" at bounding box center [567, 89] width 28 height 14
drag, startPoint x: 20, startPoint y: 72, endPoint x: 28, endPoint y: 72, distance: 8.2
click at [20, 72] on link "Recipes" at bounding box center [36, 72] width 72 height 14
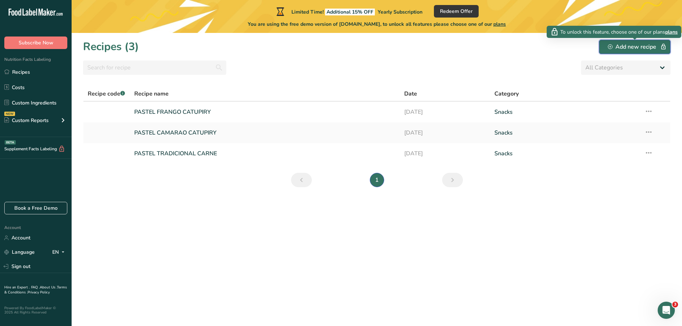
click at [643, 47] on div "Add new recipe" at bounding box center [635, 47] width 54 height 9
click at [638, 47] on div "Add new recipe" at bounding box center [635, 47] width 54 height 9
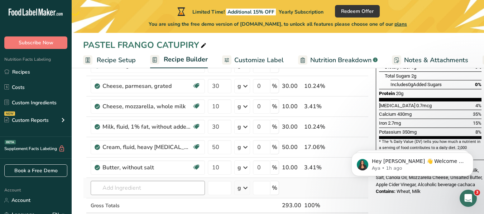
scroll to position [179, 0]
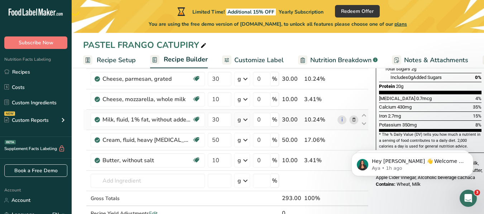
drag, startPoint x: 247, startPoint y: 61, endPoint x: 295, endPoint y: 116, distance: 73.5
click at [247, 61] on span "Customize Label" at bounding box center [258, 60] width 49 height 10
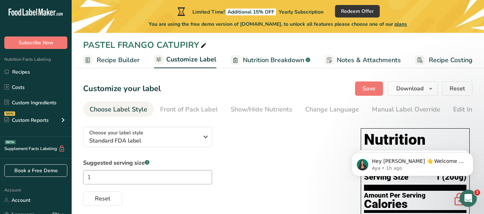
scroll to position [0, 131]
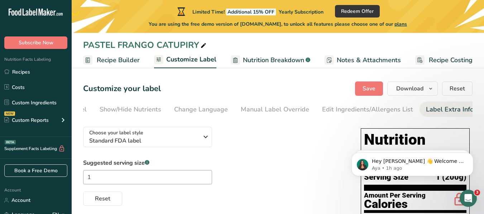
click at [441, 111] on div "Label Extra Info" at bounding box center [450, 110] width 48 height 10
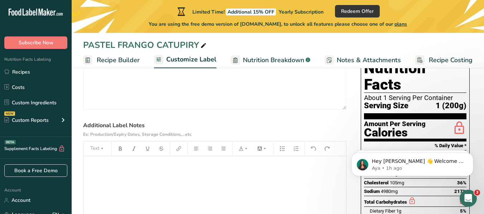
scroll to position [0, 0]
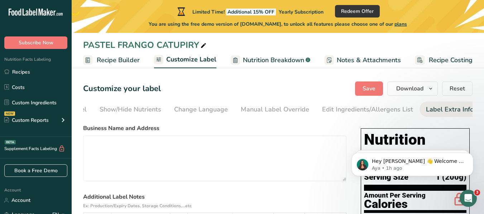
click at [272, 59] on span "Nutrition Breakdown" at bounding box center [273, 60] width 61 height 10
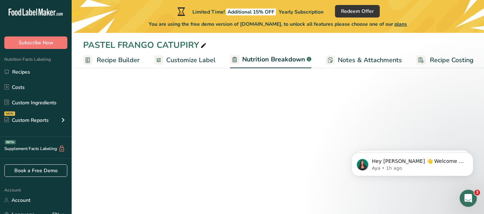
scroll to position [0, 68]
click at [358, 60] on span "Notes & Attachments" at bounding box center [369, 60] width 64 height 10
select select "Calories"
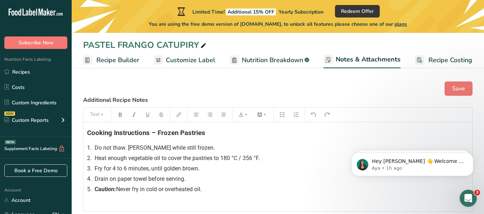
scroll to position [36, 0]
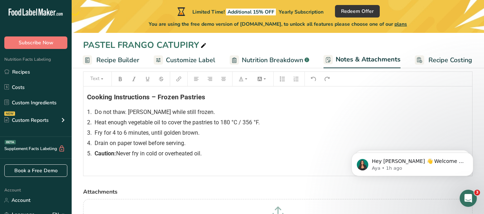
drag, startPoint x: 212, startPoint y: 155, endPoint x: 91, endPoint y: 113, distance: 127.6
click at [91, 113] on div "Cooking Instructions – Frozen Pastries 1. Do not thaw. [PERSON_NAME] while stil…" at bounding box center [277, 131] width 388 height 89
drag, startPoint x: 86, startPoint y: 112, endPoint x: 93, endPoint y: 112, distance: 6.8
click at [93, 112] on div "Cooking Instructions – Frozen Pastries 1. Do not thaw. [PERSON_NAME] while stil…" at bounding box center [277, 131] width 388 height 89
drag, startPoint x: 87, startPoint y: 112, endPoint x: 183, endPoint y: 142, distance: 101.4
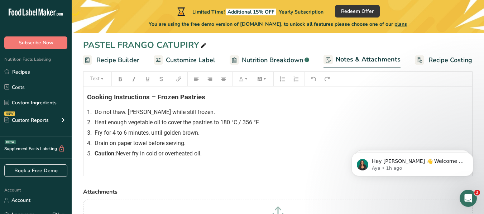
click at [158, 131] on div "Cooking Instructions – Frozen Pastries 1. Do not thaw. [PERSON_NAME] while stil…" at bounding box center [277, 131] width 388 height 89
click at [211, 153] on div "5. Caution: Never fry in cold or overheated oil." at bounding box center [277, 154] width 381 height 9
drag, startPoint x: 169, startPoint y: 155, endPoint x: 177, endPoint y: 135, distance: 20.9
click at [177, 135] on div "Cooking Instructions – Frozen Pastries 1. Do not thaw. [PERSON_NAME] while stil…" at bounding box center [277, 131] width 388 height 89
click at [209, 154] on div "5. Caution: Never fry in cold or overheated oil." at bounding box center [277, 154] width 381 height 9
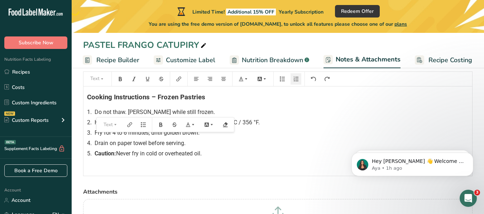
drag, startPoint x: 209, startPoint y: 155, endPoint x: 92, endPoint y: 113, distance: 124.8
click at [92, 113] on div "Cooking Instructions – Frozen Pastries 1. Do not thaw. [PERSON_NAME] while stil…" at bounding box center [277, 131] width 388 height 89
copy div "Do not thaw. [PERSON_NAME] while still frozen. 2. Heat enough vegetable oil to …"
click at [251, 148] on div "Cooking Instructions – Frozen Pastries 1. Do not thaw. [PERSON_NAME] while stil…" at bounding box center [277, 131] width 388 height 89
click at [336, 136] on div "3. Fry for 4 to 6 minutes, until golden brown." at bounding box center [277, 133] width 381 height 9
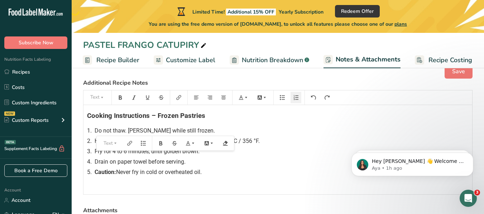
scroll to position [0, 0]
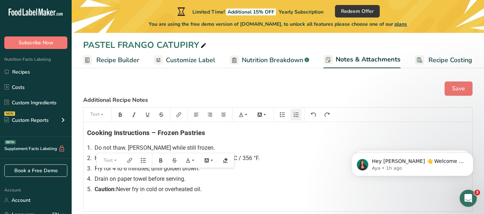
click at [300, 170] on div "3. Fry for 4 to 6 minutes, until golden brown." at bounding box center [277, 169] width 381 height 9
click at [140, 158] on div "Cooking Instructions – Frozen Pastries 1. Do not thaw. [PERSON_NAME] while stil…" at bounding box center [277, 166] width 388 height 89
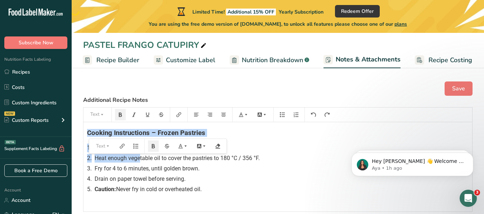
click at [287, 146] on div "1. Do not thaw. Fry while still frozen." at bounding box center [277, 148] width 381 height 9
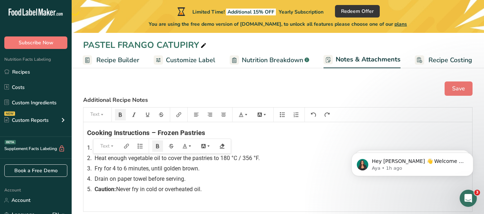
click at [214, 195] on div "Cooking Instructions – Frozen Pastries 1. Do not thaw. [PERSON_NAME] while stil…" at bounding box center [277, 166] width 388 height 89
drag, startPoint x: 165, startPoint y: 178, endPoint x: 173, endPoint y: 177, distance: 7.6
copy div "ooking Instructions – Frozen Pastries 1. Do not thaw. [PERSON_NAME] while still…"
click at [111, 60] on span "Recipe Builder" at bounding box center [117, 60] width 43 height 10
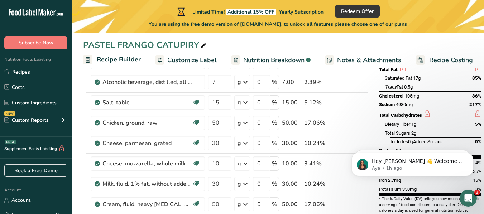
scroll to position [215, 0]
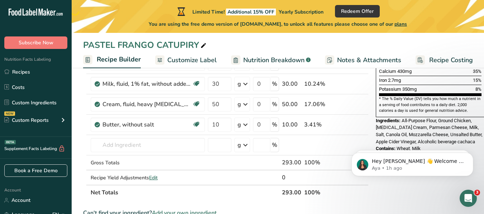
click at [356, 58] on span "Notes & Attachments" at bounding box center [369, 60] width 64 height 10
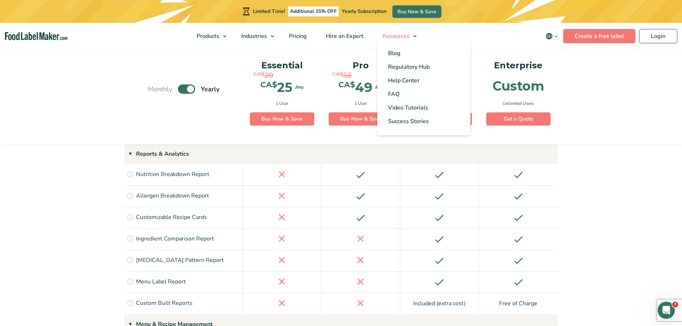
scroll to position [845, 0]
